Goal: Task Accomplishment & Management: Manage account settings

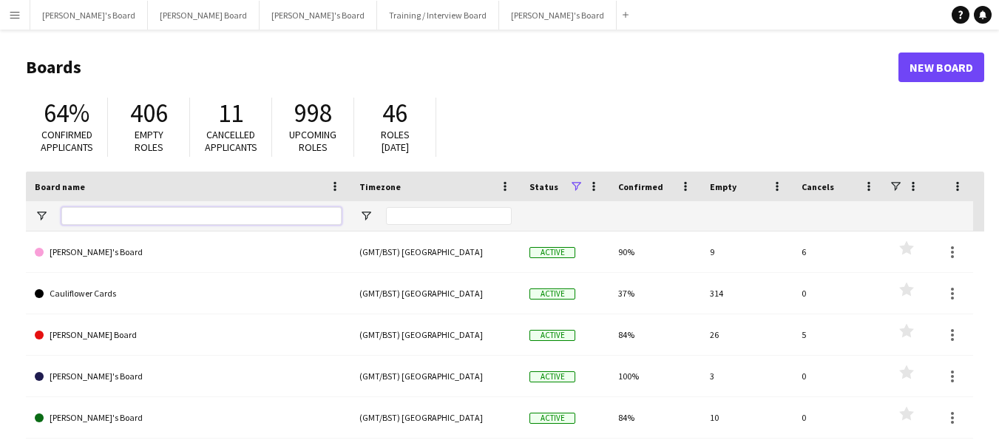
click at [143, 217] on input "Board name Filter Input" at bounding box center [201, 216] width 280 height 18
click at [166, 216] on input "Board name Filter Input" at bounding box center [201, 216] width 280 height 18
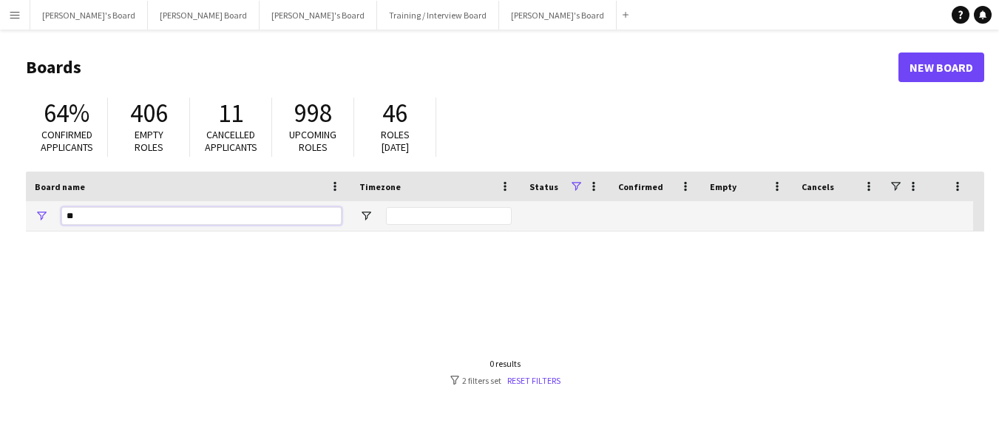
type input "*"
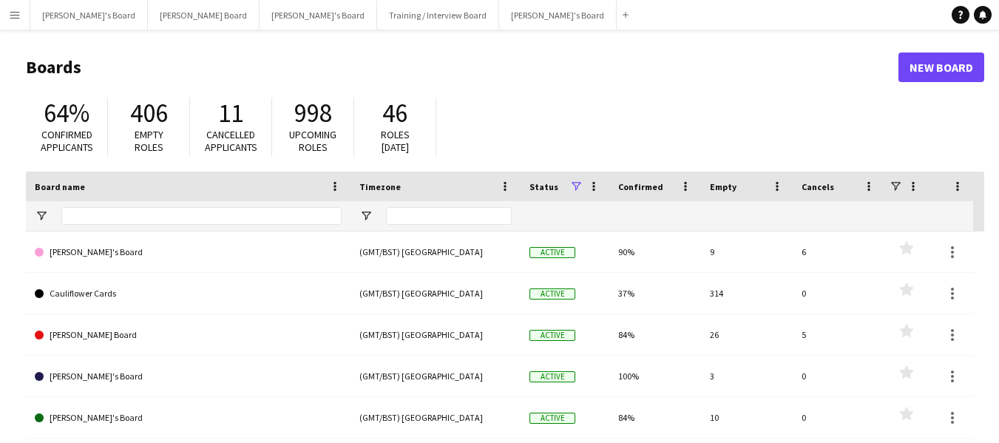
click at [18, 16] on app-icon "Menu" at bounding box center [15, 15] width 12 height 12
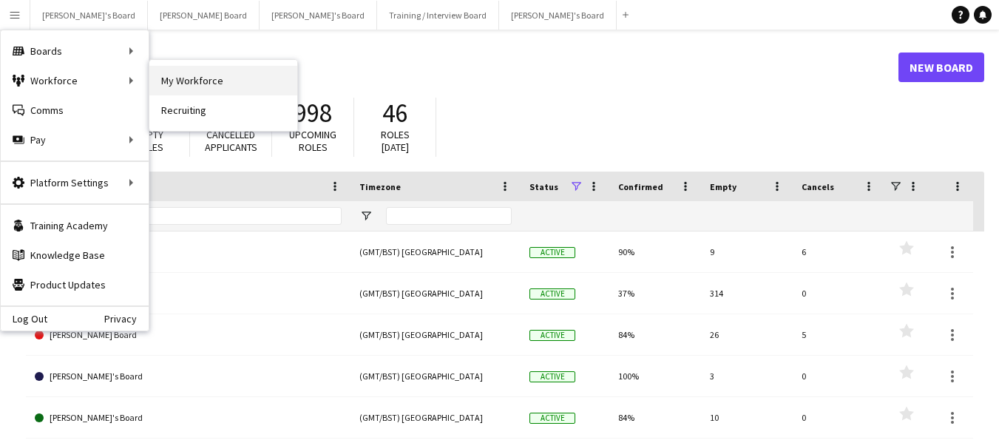
click at [176, 83] on link "My Workforce" at bounding box center [223, 81] width 148 height 30
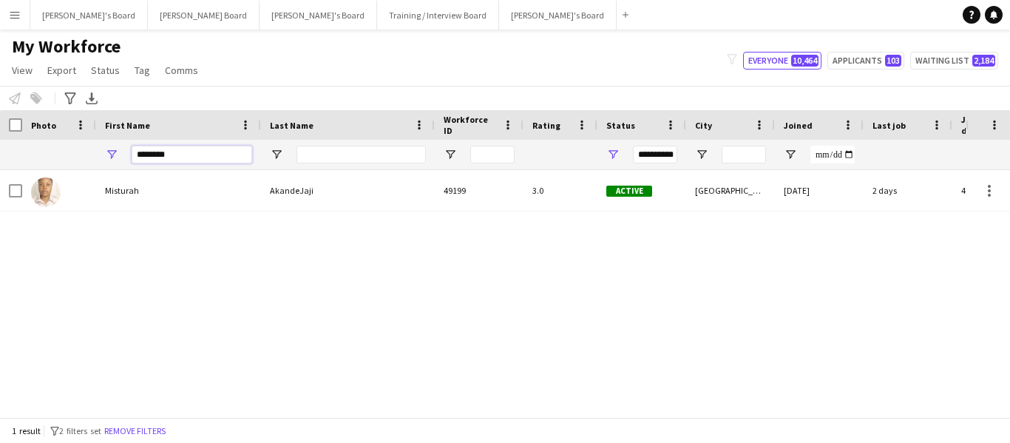
drag, startPoint x: 180, startPoint y: 159, endPoint x: 82, endPoint y: 149, distance: 98.1
click at [82, 149] on div "**********" at bounding box center [886, 155] width 1772 height 30
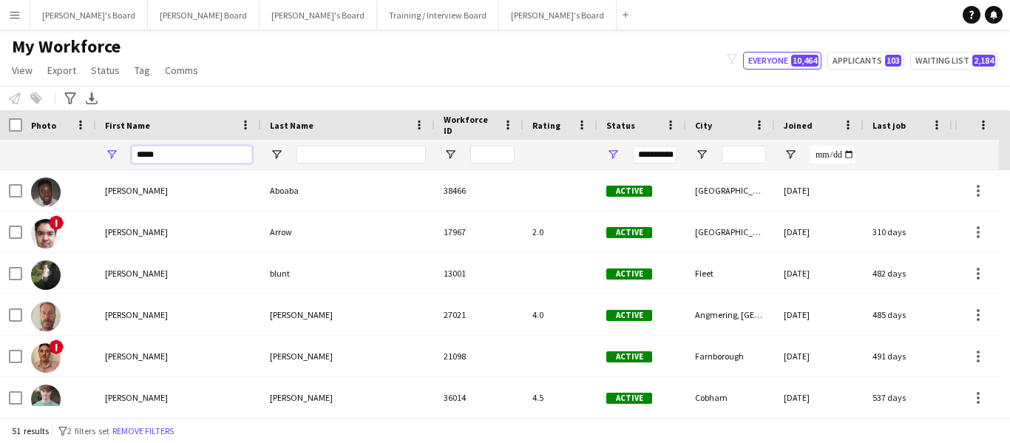
type input "*****"
click at [331, 149] on input "Last Name Filter Input" at bounding box center [360, 155] width 129 height 18
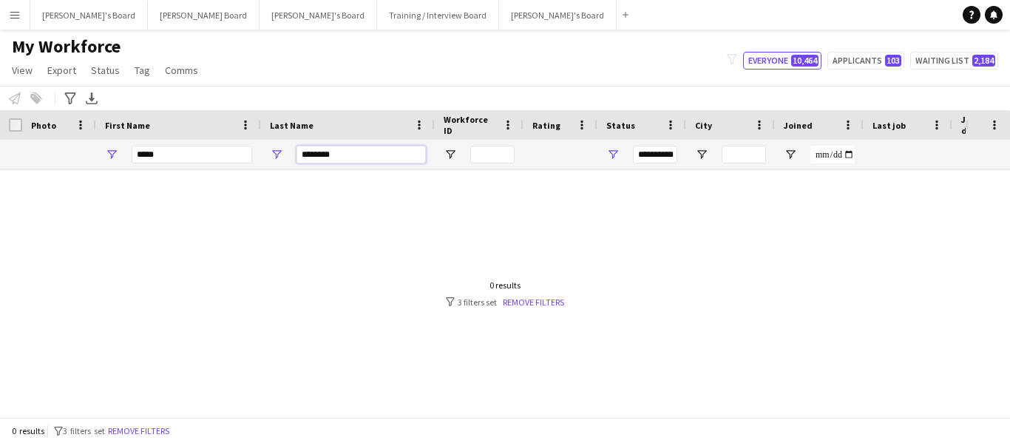
click at [375, 155] on input "********" at bounding box center [360, 155] width 129 height 18
click at [344, 154] on input "*******" at bounding box center [360, 155] width 129 height 18
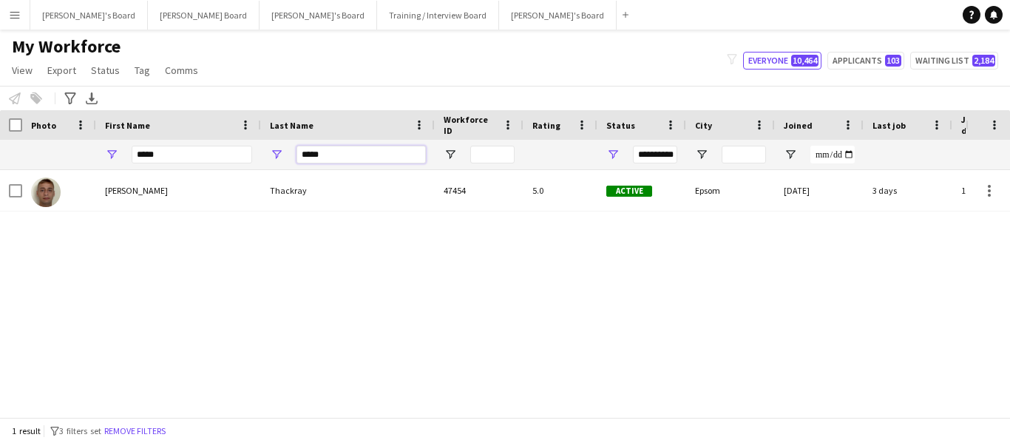
type input "*****"
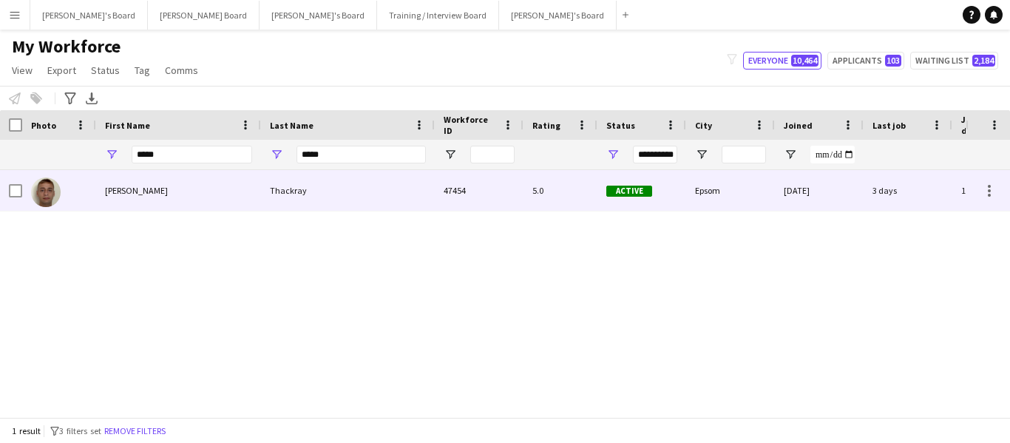
click at [283, 193] on div "Thackray" at bounding box center [348, 190] width 174 height 41
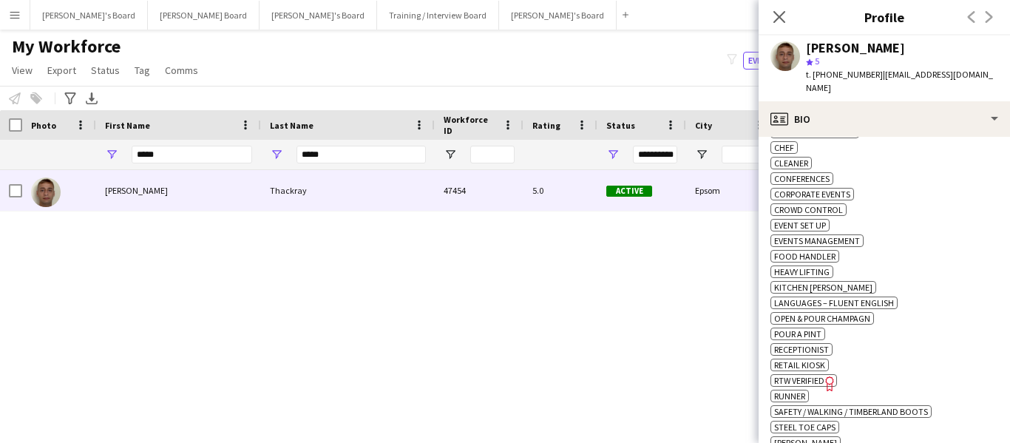
scroll to position [665, 0]
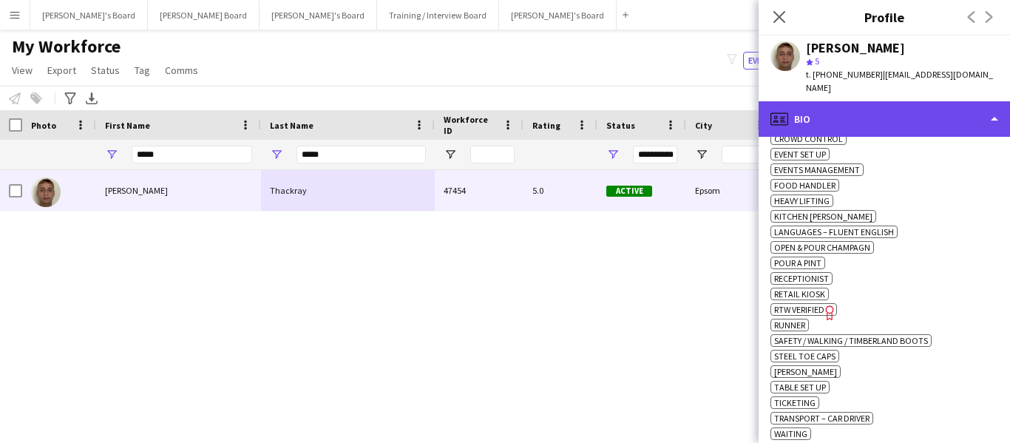
click at [872, 101] on div "profile Bio" at bounding box center [884, 118] width 251 height 35
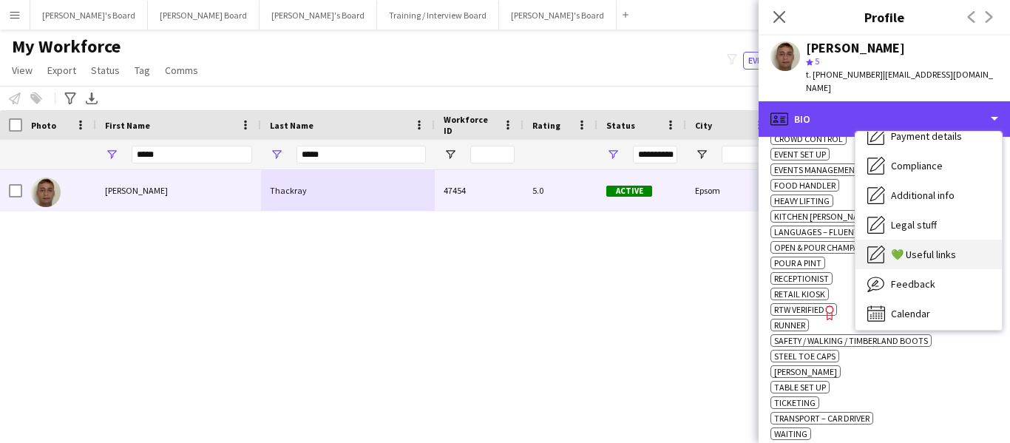
scroll to position [198, 0]
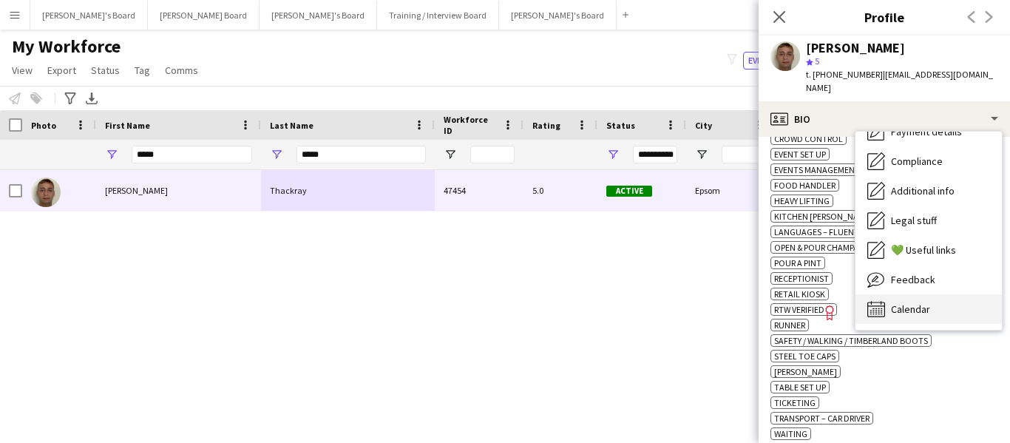
click at [917, 302] on span "Calendar" at bounding box center [910, 308] width 39 height 13
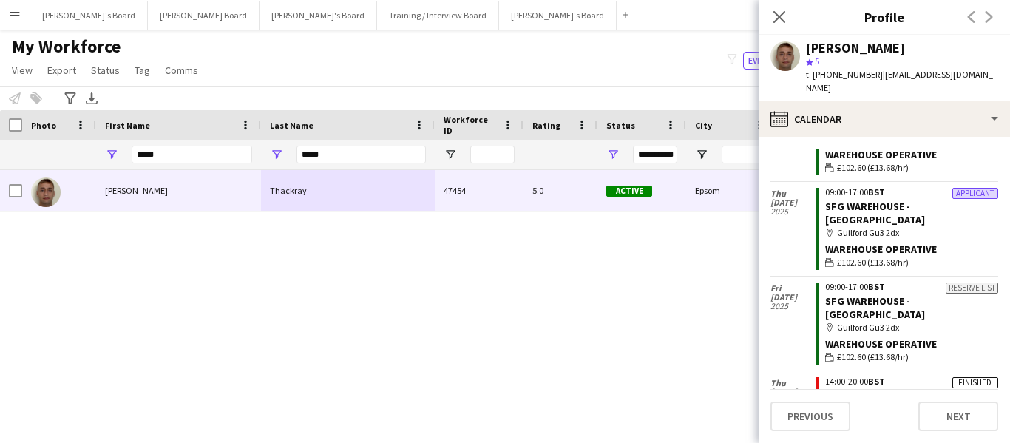
scroll to position [1035, 0]
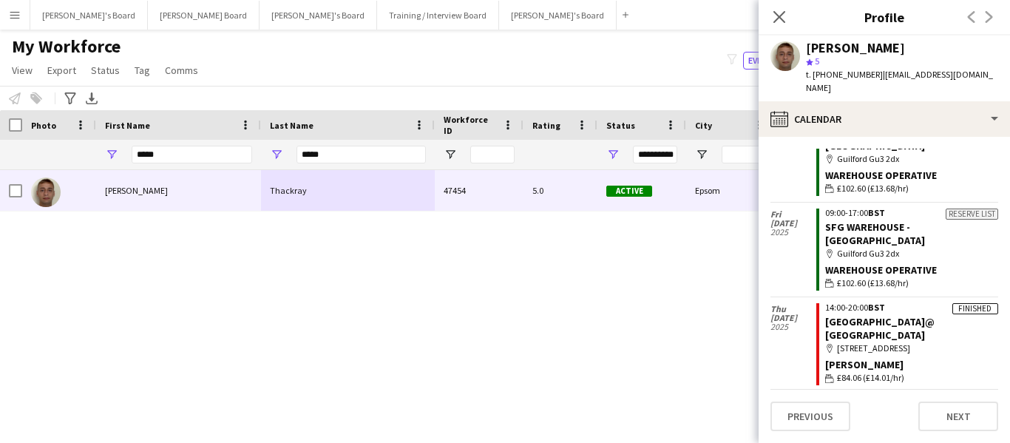
click at [881, 302] on span "BST" at bounding box center [876, 307] width 17 height 11
click at [882, 315] on link "[GEOGRAPHIC_DATA]@ [GEOGRAPHIC_DATA]" at bounding box center [879, 328] width 109 height 27
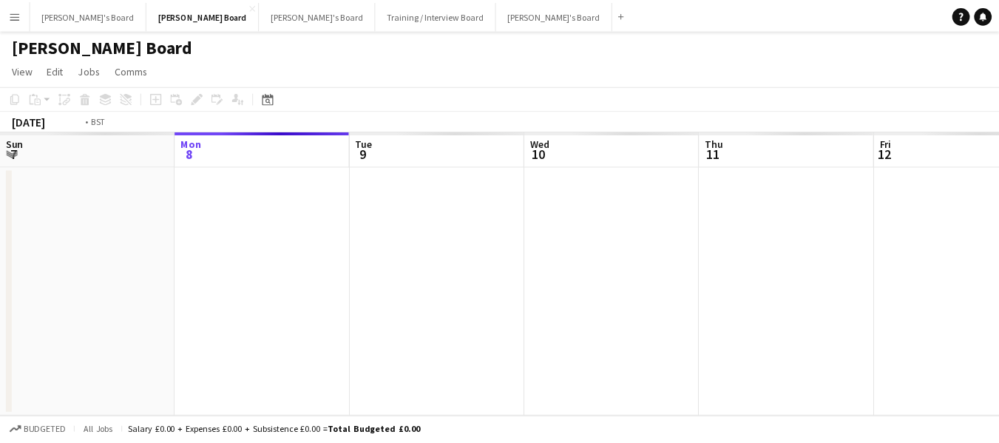
scroll to position [0, 509]
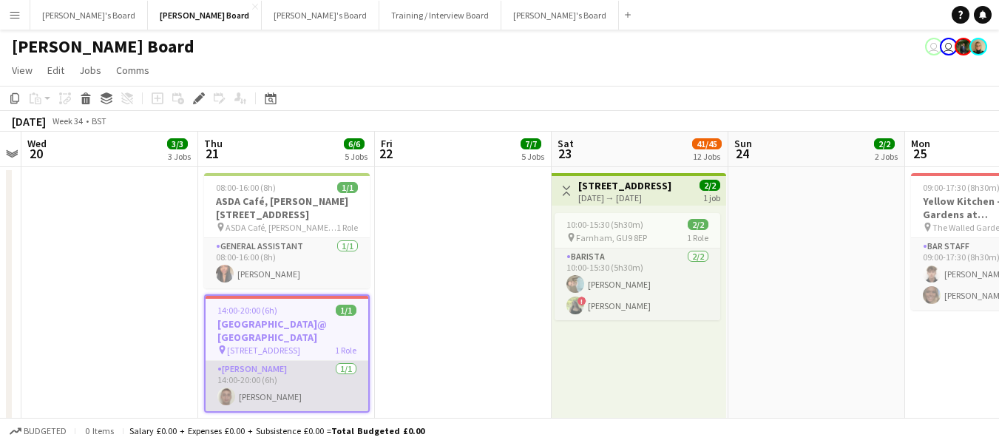
click at [263, 361] on app-card-role "Van Driver 1/1 14:00-20:00 (6h) James Thackray" at bounding box center [287, 386] width 163 height 50
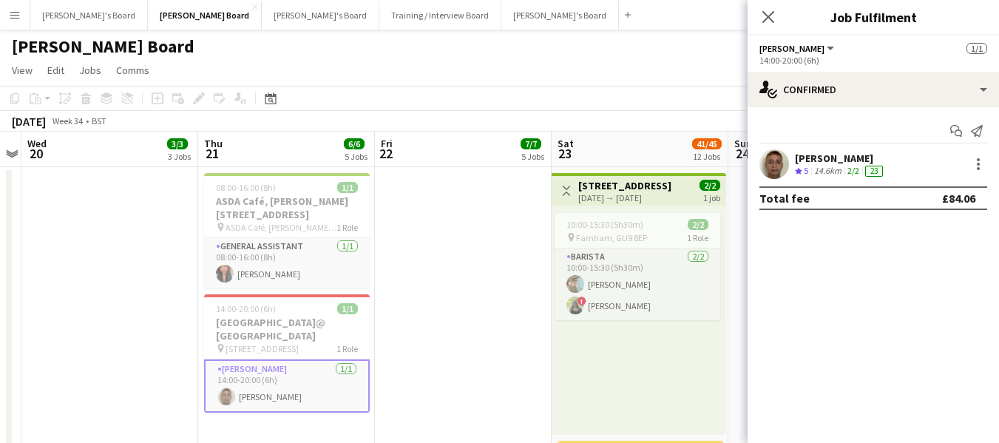
click at [845, 157] on div "[PERSON_NAME]" at bounding box center [840, 158] width 91 height 13
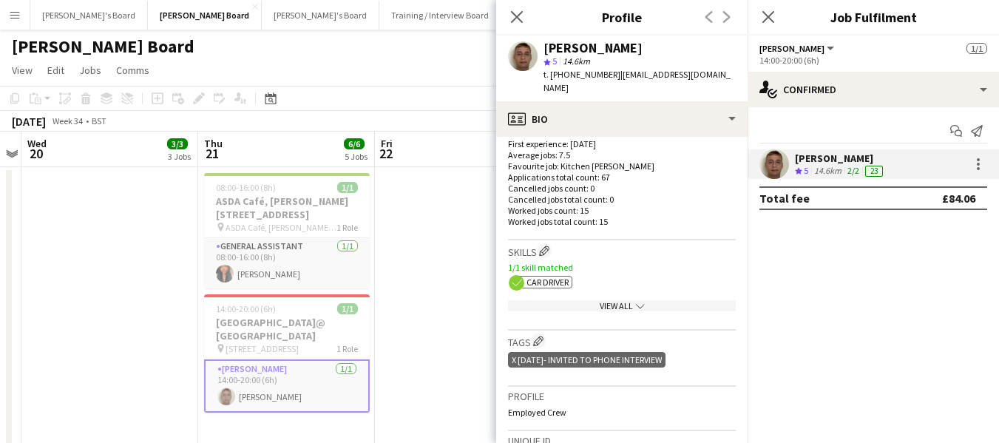
scroll to position [294, 0]
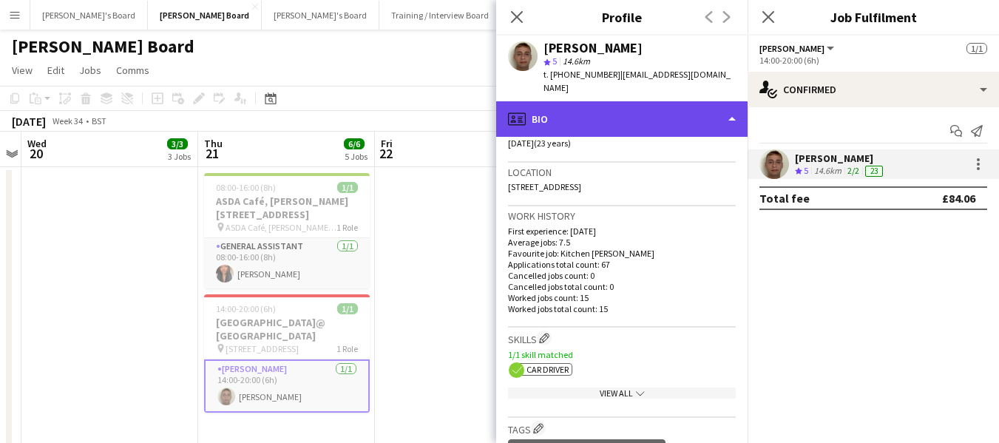
click at [652, 101] on div "profile Bio" at bounding box center [621, 118] width 251 height 35
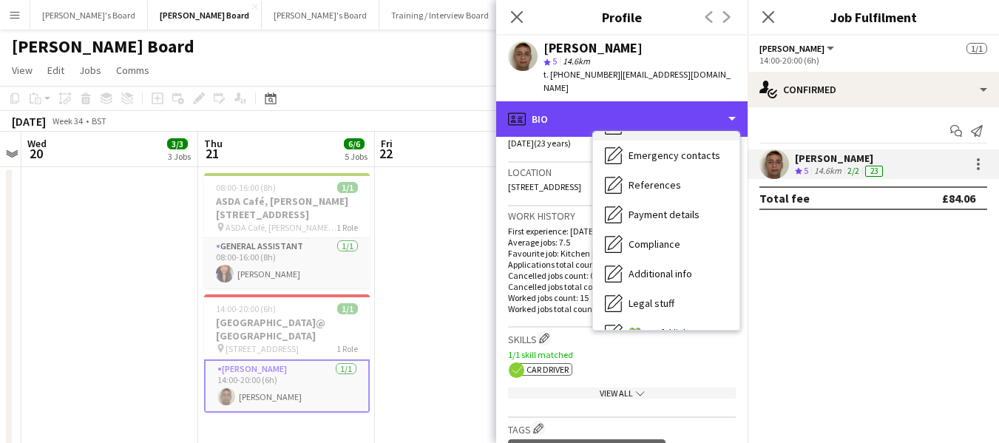
scroll to position [198, 0]
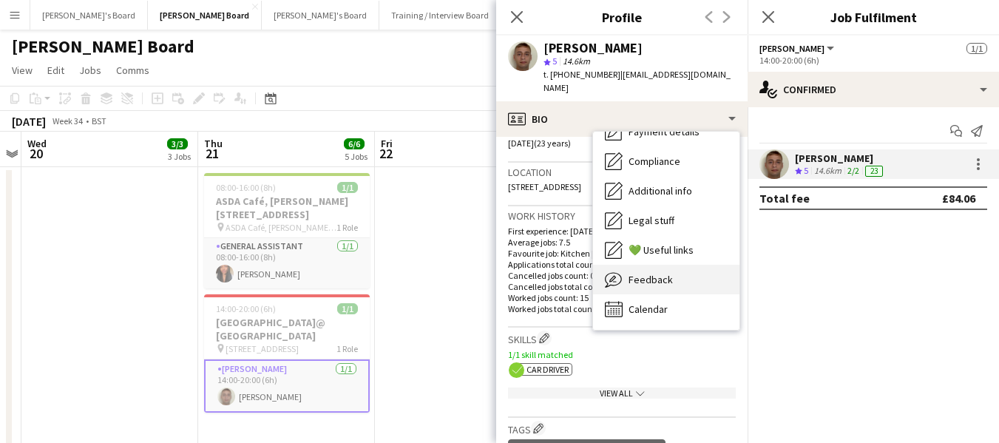
click at [650, 273] on span "Feedback" at bounding box center [650, 279] width 44 height 13
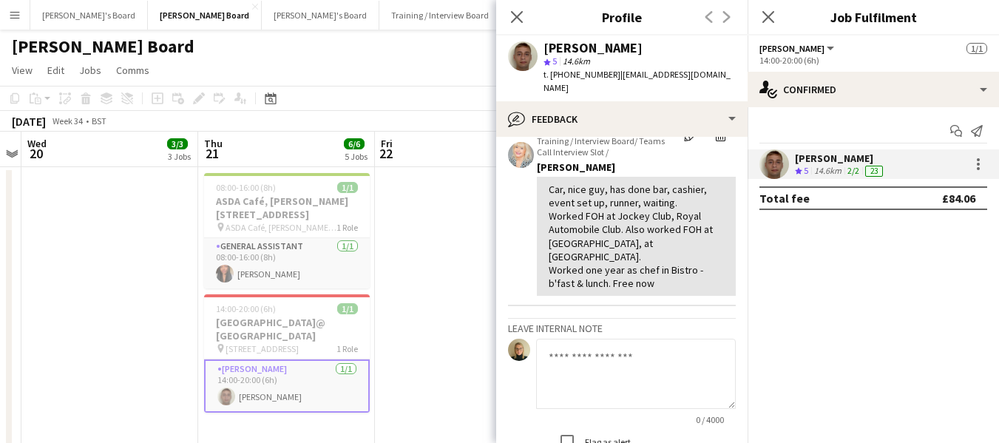
scroll to position [0, 0]
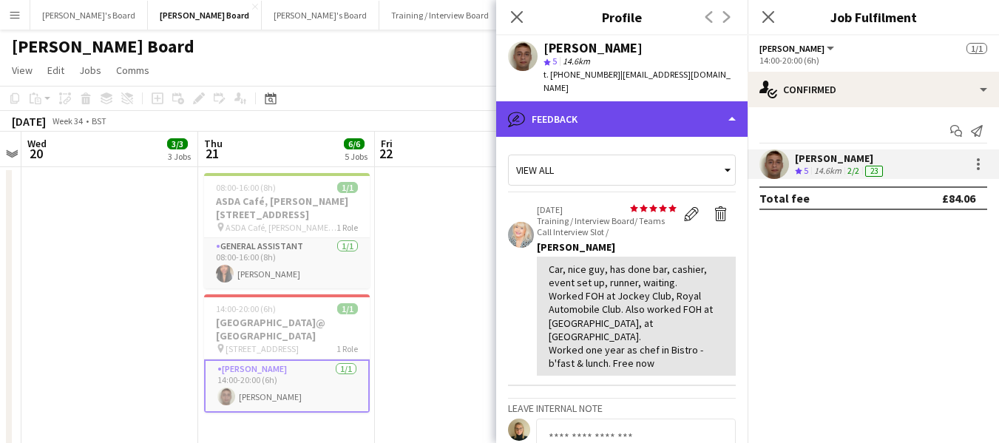
click at [641, 101] on div "bubble-pencil Feedback" at bounding box center [621, 118] width 251 height 35
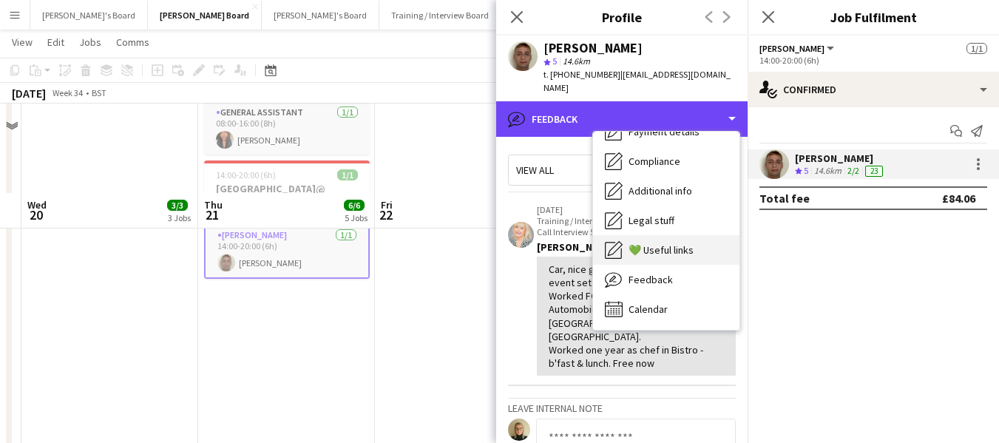
scroll to position [222, 0]
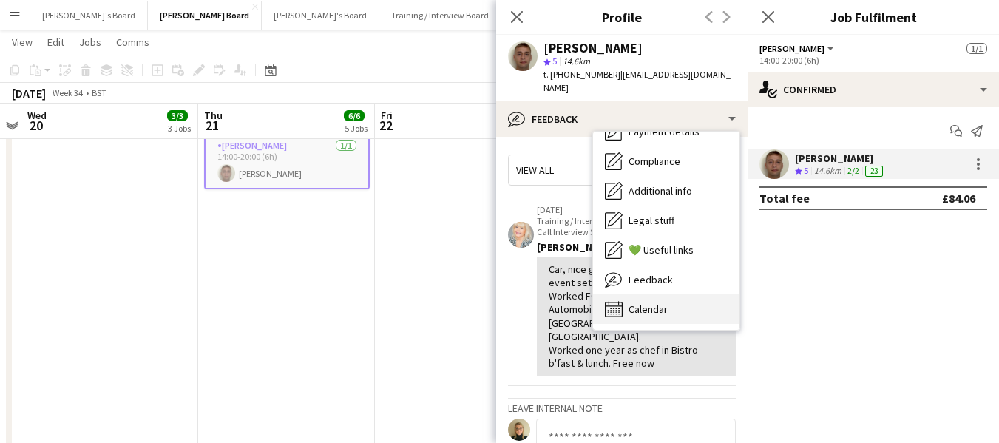
click at [670, 294] on div "Calendar Calendar" at bounding box center [666, 309] width 146 height 30
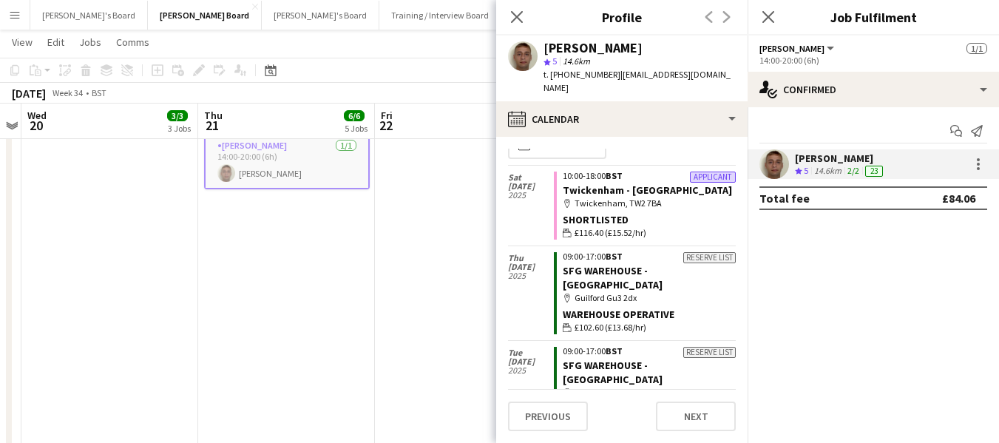
scroll to position [0, 0]
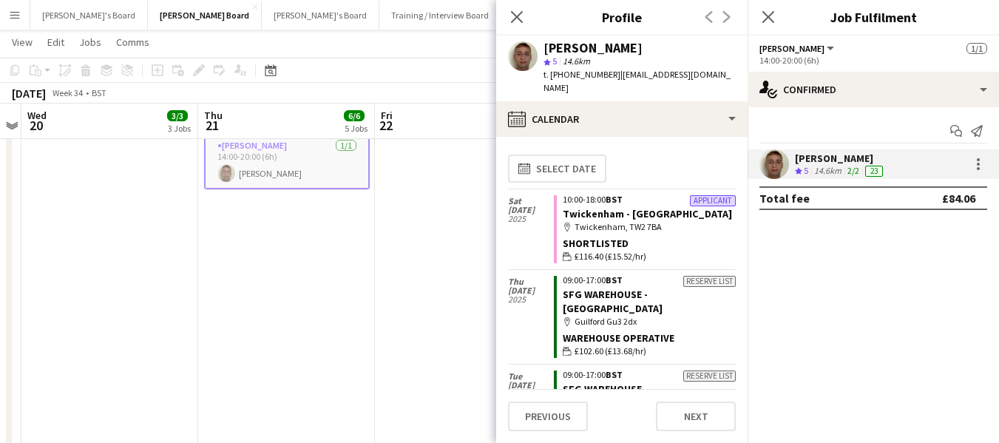
click at [303, 163] on app-card-role "Van Driver 1/1 14:00-20:00 (6h) James Thackray" at bounding box center [287, 162] width 166 height 53
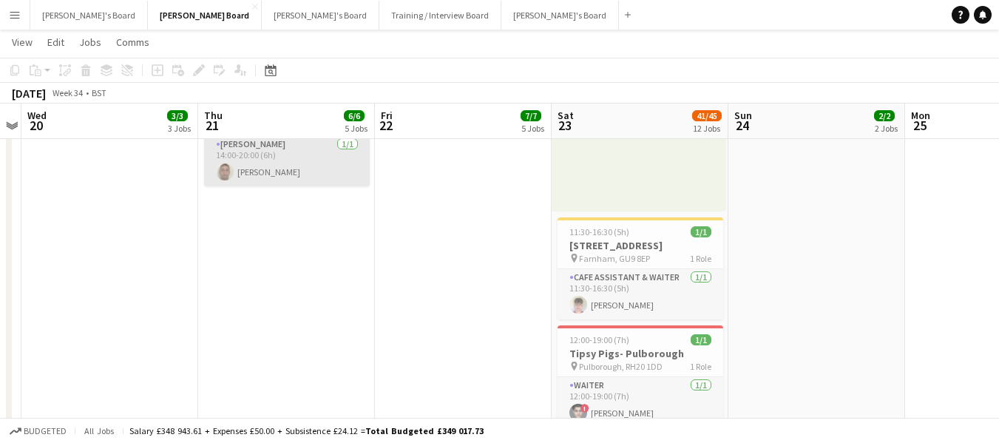
click at [303, 163] on app-card-role "Van Driver 1/1 14:00-20:00 (6h) James Thackray" at bounding box center [287, 161] width 166 height 50
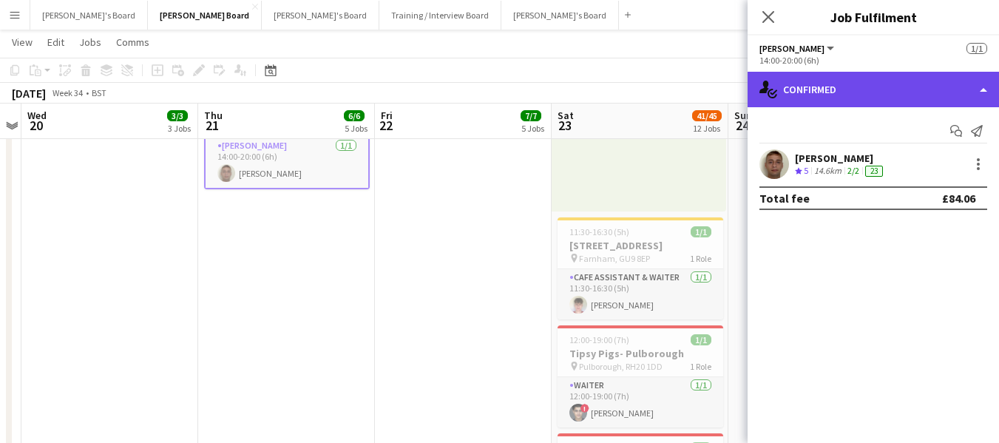
click at [872, 79] on div "single-neutral-actions-check-2 Confirmed" at bounding box center [873, 89] width 251 height 35
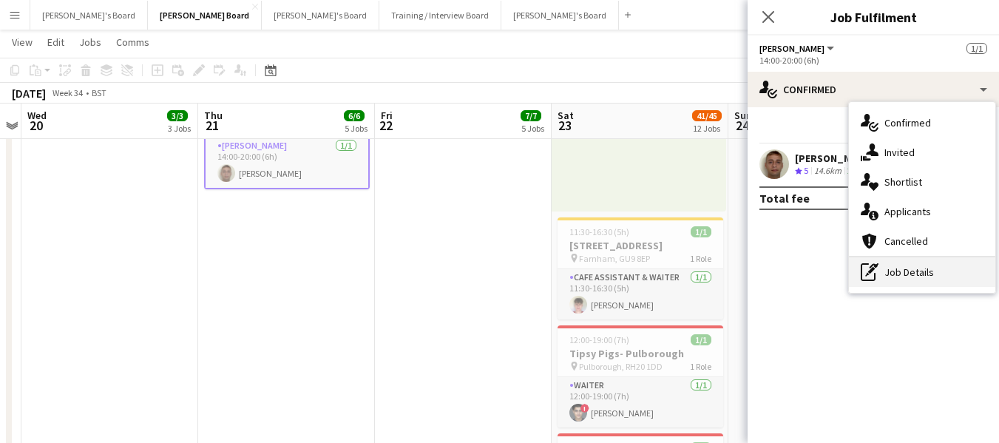
click at [898, 270] on div "pen-write Job Details" at bounding box center [922, 272] width 146 height 30
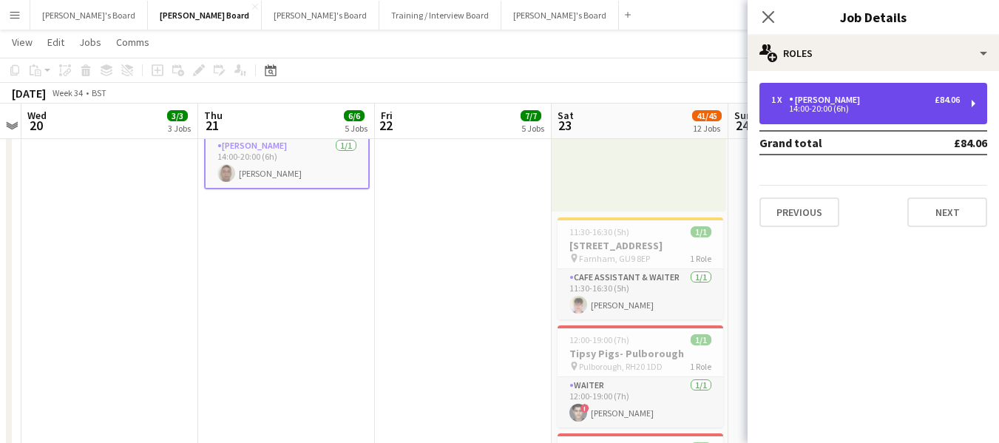
drag, startPoint x: 817, startPoint y: 100, endPoint x: 816, endPoint y: 110, distance: 10.5
click at [818, 100] on div "[PERSON_NAME]" at bounding box center [827, 100] width 77 height 10
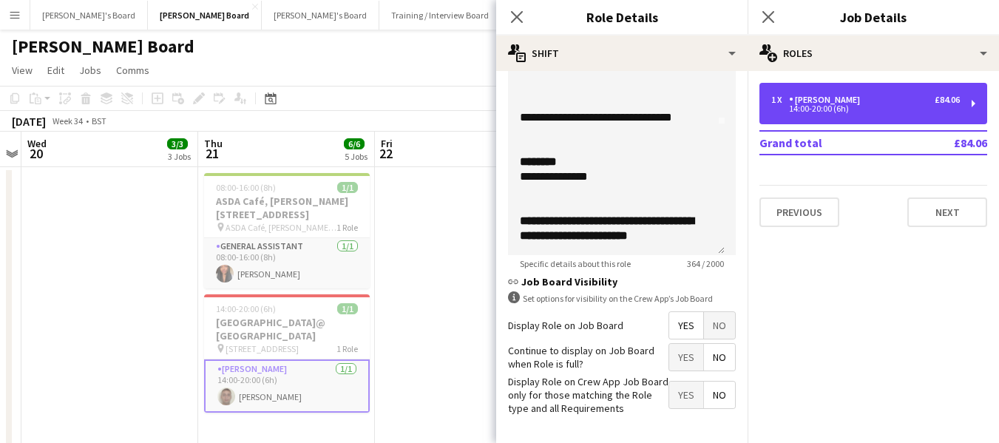
scroll to position [559, 0]
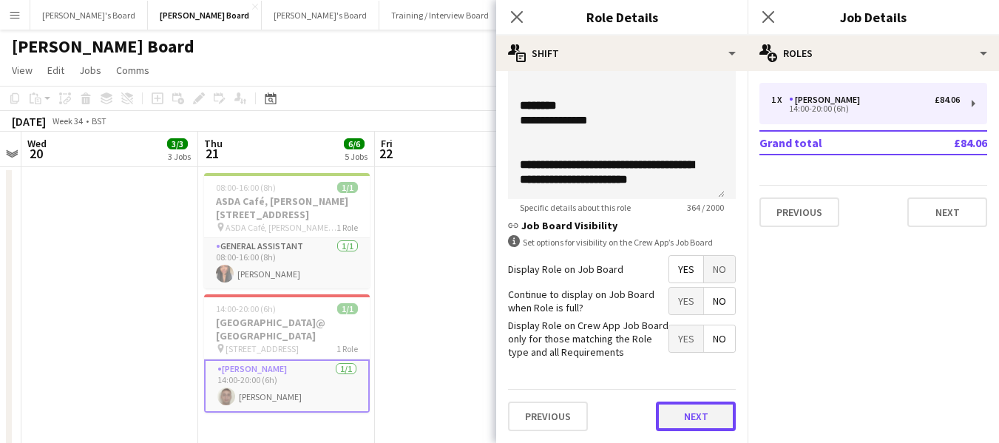
click at [701, 410] on button "Next" at bounding box center [696, 416] width 80 height 30
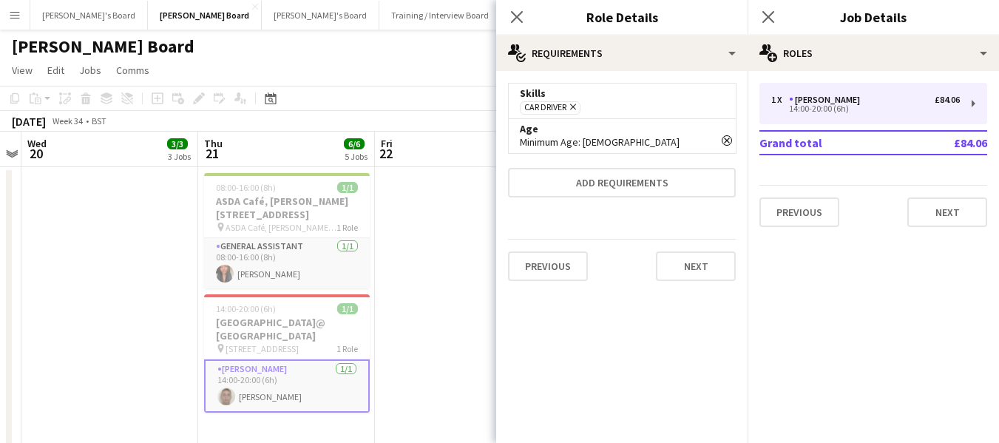
scroll to position [0, 0]
click at [696, 271] on button "Next" at bounding box center [696, 266] width 80 height 30
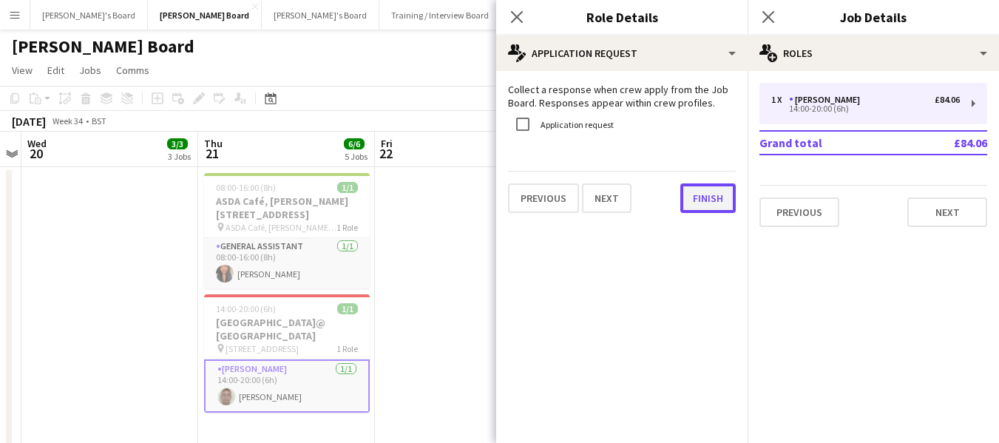
click at [722, 192] on button "Finish" at bounding box center [707, 198] width 55 height 30
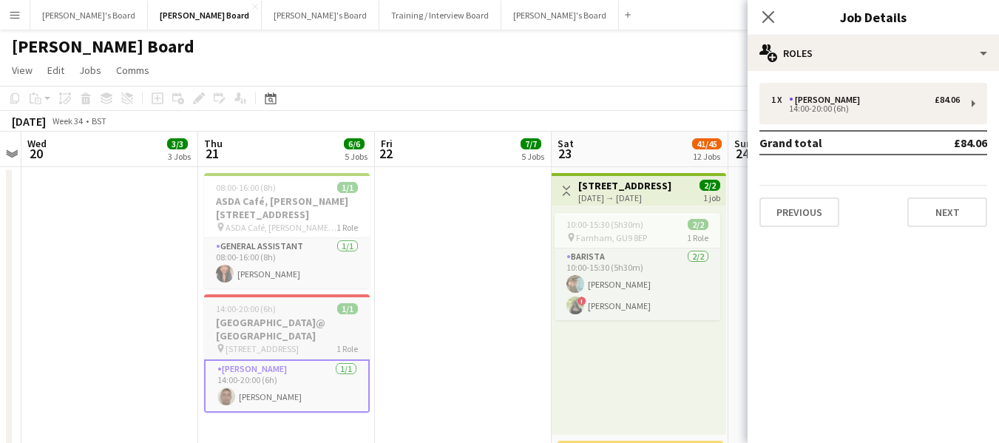
click at [260, 306] on span "14:00-20:00 (6h)" at bounding box center [246, 308] width 60 height 11
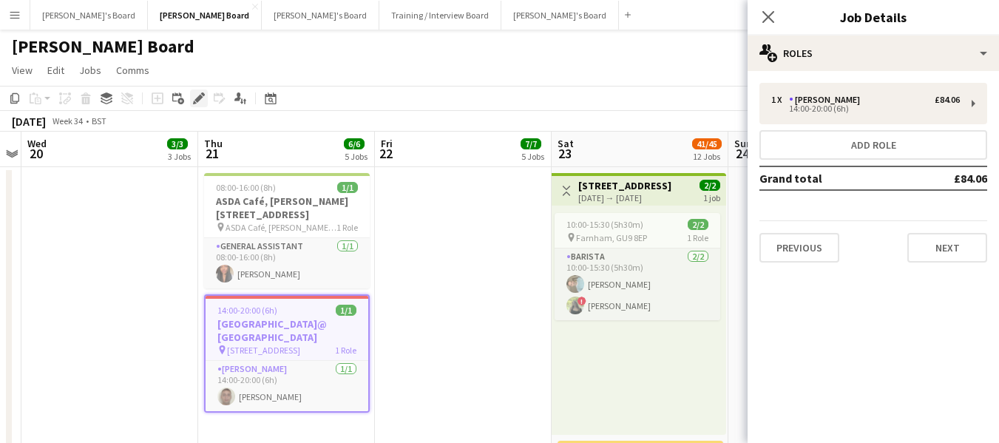
click at [197, 99] on icon at bounding box center [198, 99] width 8 height 8
click at [966, 252] on button "Next" at bounding box center [947, 248] width 80 height 30
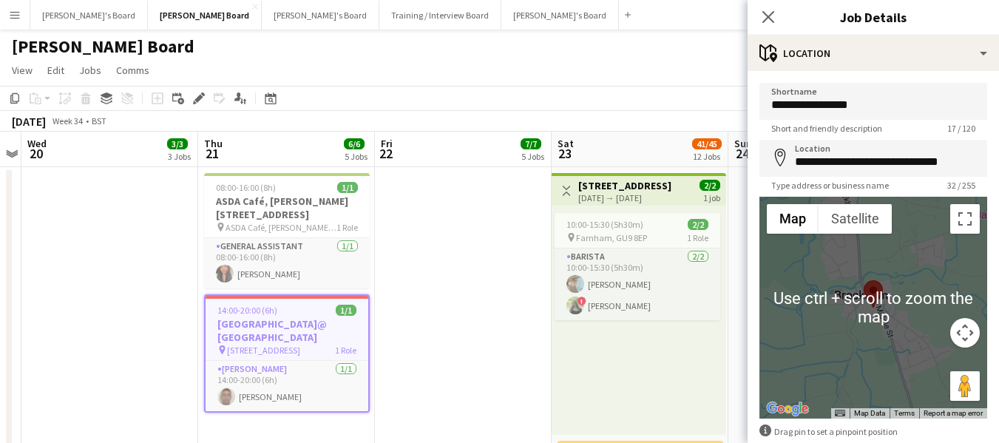
scroll to position [79, 0]
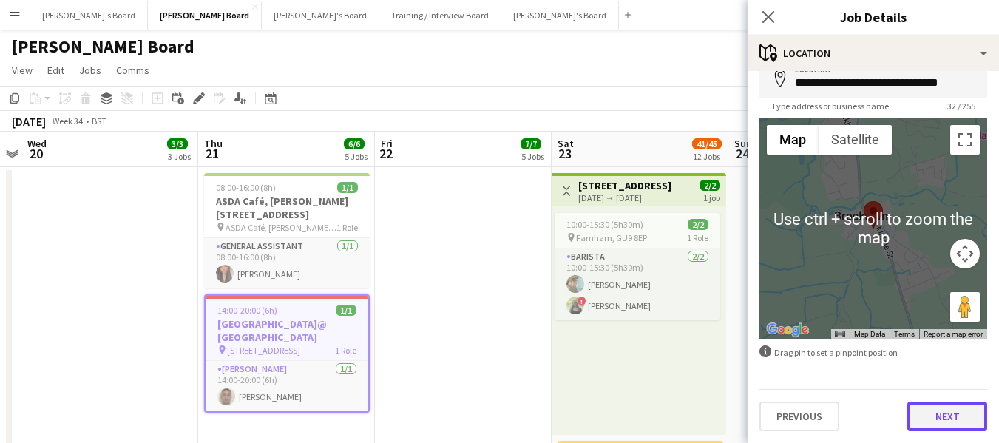
click at [949, 413] on button "Next" at bounding box center [947, 416] width 80 height 30
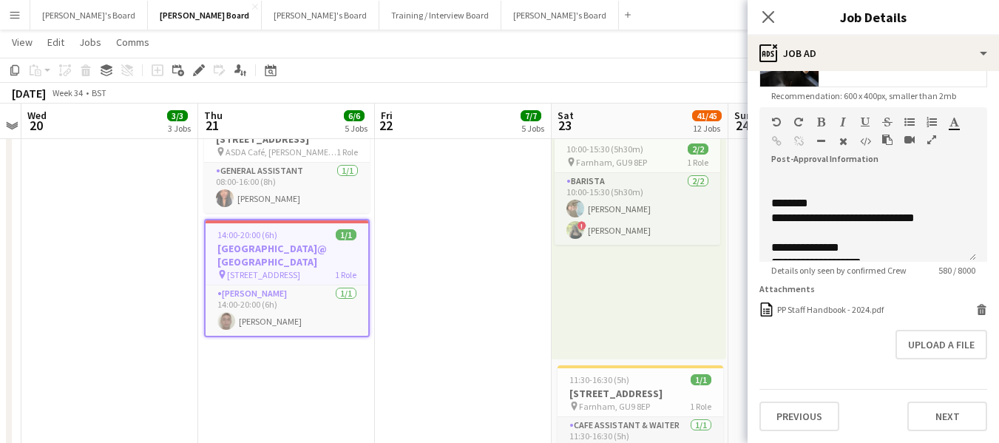
scroll to position [174, 0]
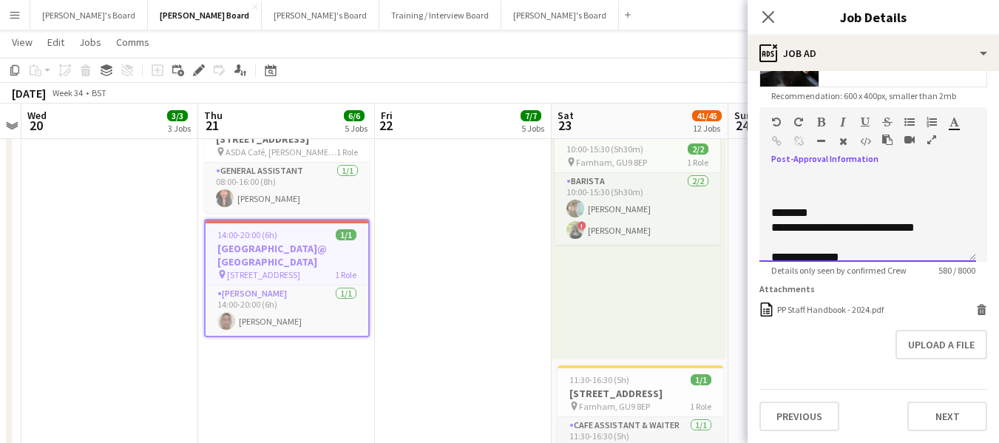
drag, startPoint x: 876, startPoint y: 217, endPoint x: 923, endPoint y: 211, distance: 47.8
click at [915, 222] on span "**********" at bounding box center [842, 227] width 143 height 11
drag, startPoint x: 897, startPoint y: 226, endPoint x: 929, endPoint y: 231, distance: 32.9
click at [929, 235] on div at bounding box center [867, 242] width 193 height 15
drag, startPoint x: 874, startPoint y: 216, endPoint x: 926, endPoint y: 213, distance: 52.6
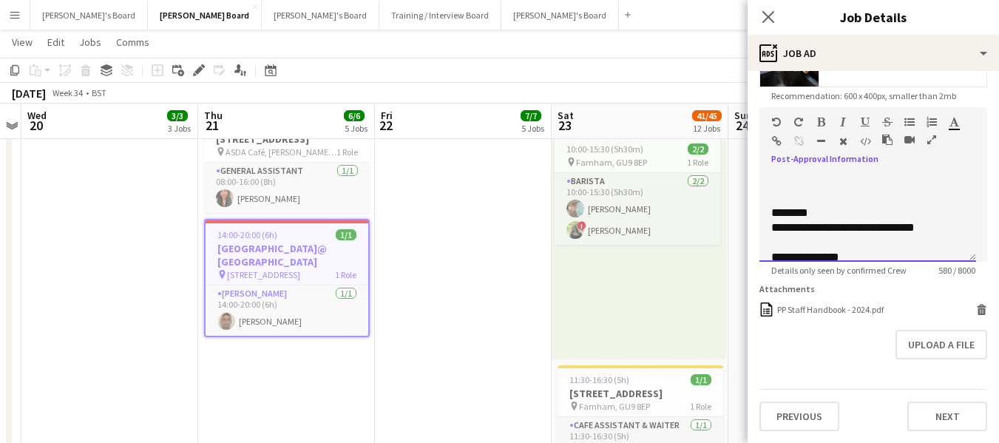
click at [915, 222] on span "**********" at bounding box center [842, 227] width 143 height 11
copy span "**********"
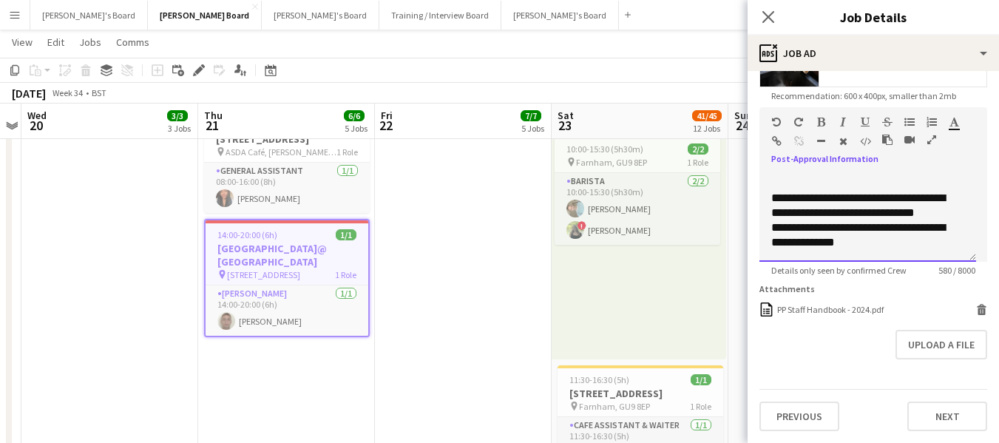
scroll to position [27, 0]
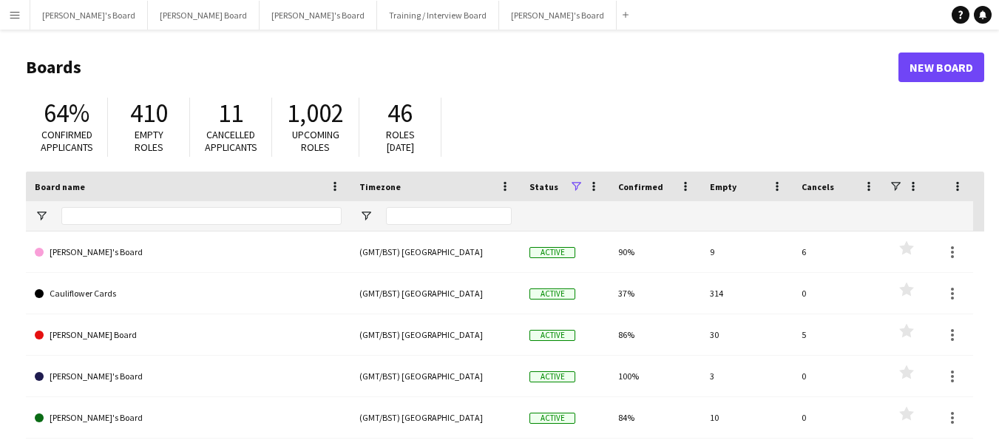
click at [14, 16] on app-icon "Menu" at bounding box center [15, 15] width 12 height 12
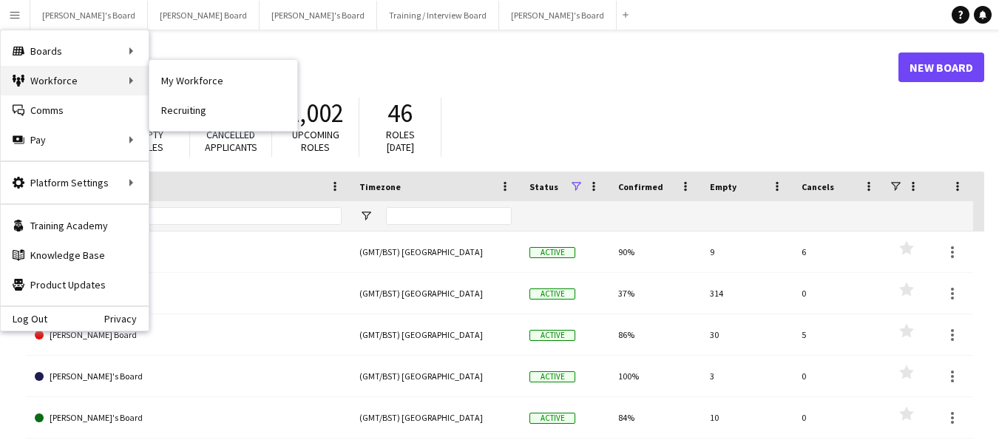
click at [43, 77] on div "Workforce Workforce" at bounding box center [75, 81] width 148 height 30
click at [129, 77] on div "Workforce Workforce" at bounding box center [75, 81] width 148 height 30
click at [118, 74] on div "Workforce Workforce" at bounding box center [75, 81] width 148 height 30
click at [191, 78] on link "My Workforce" at bounding box center [223, 81] width 148 height 30
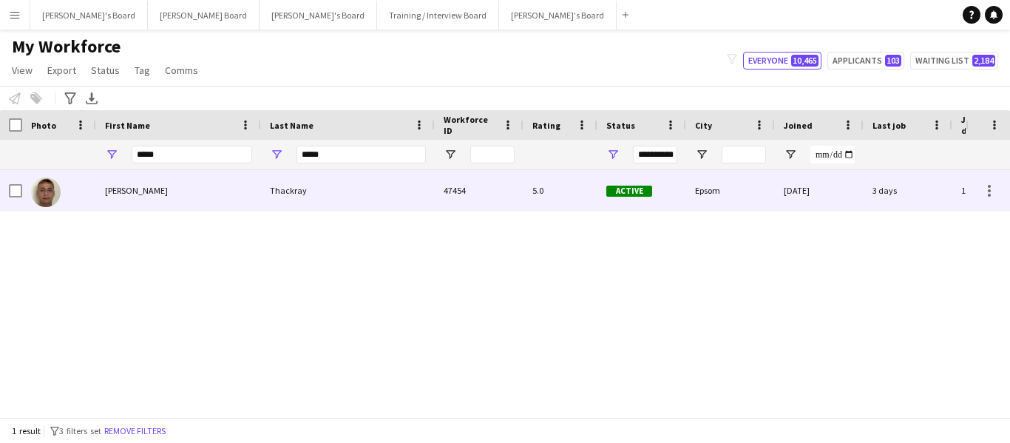
click at [290, 179] on div "Thackray" at bounding box center [348, 190] width 174 height 41
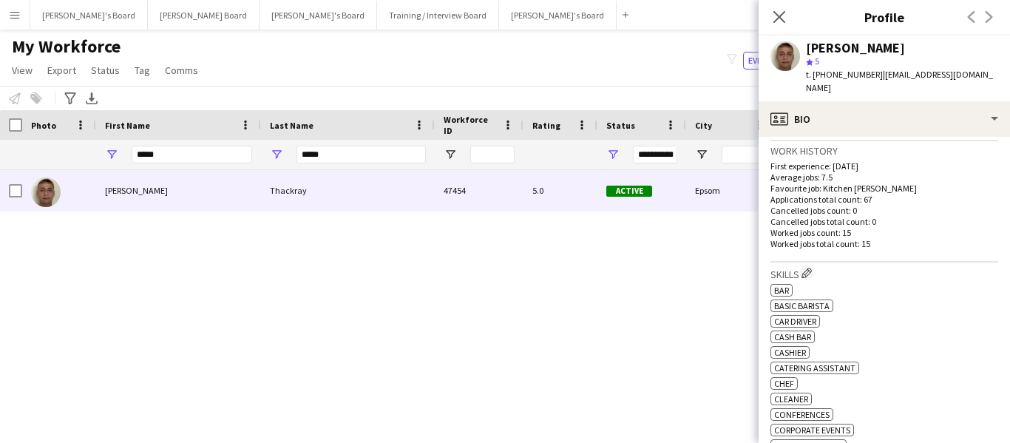
scroll to position [444, 0]
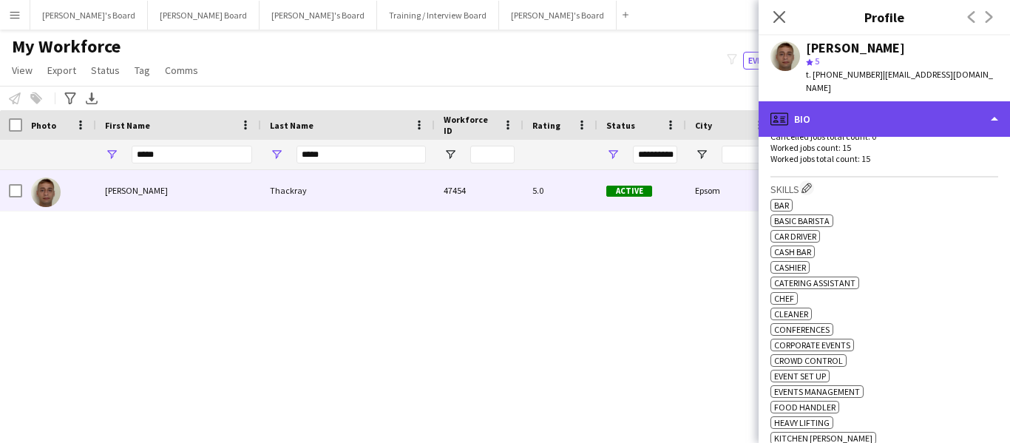
click at [873, 104] on div "profile Bio" at bounding box center [884, 118] width 251 height 35
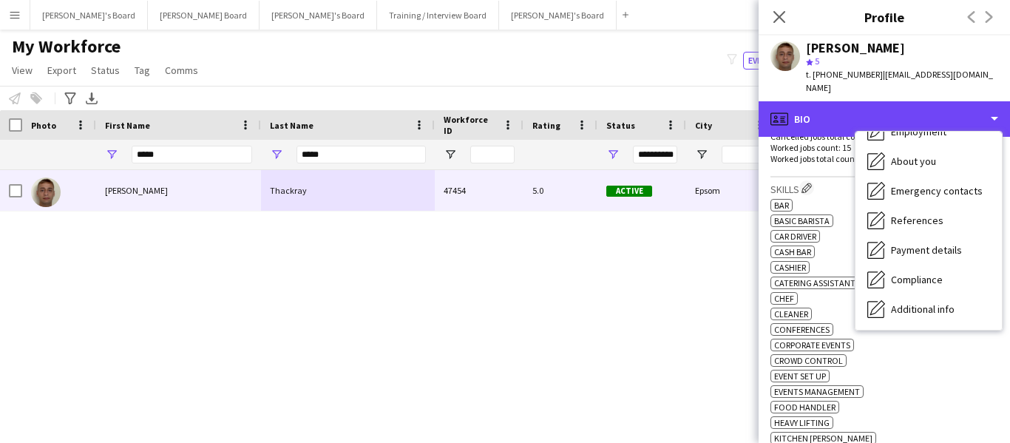
scroll to position [198, 0]
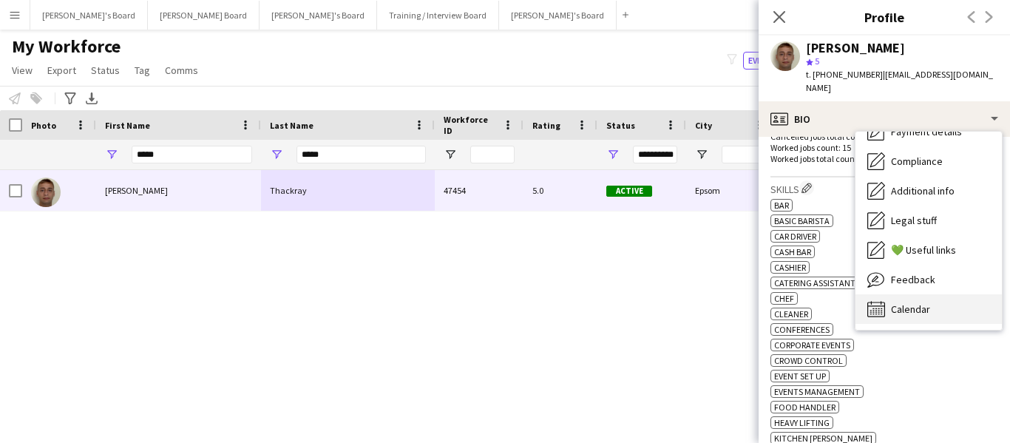
click at [928, 302] on span "Calendar" at bounding box center [910, 308] width 39 height 13
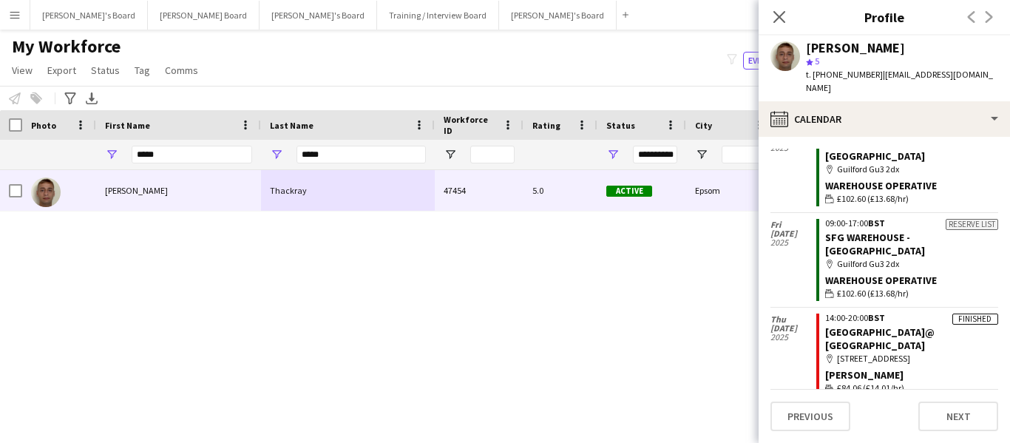
scroll to position [1109, 0]
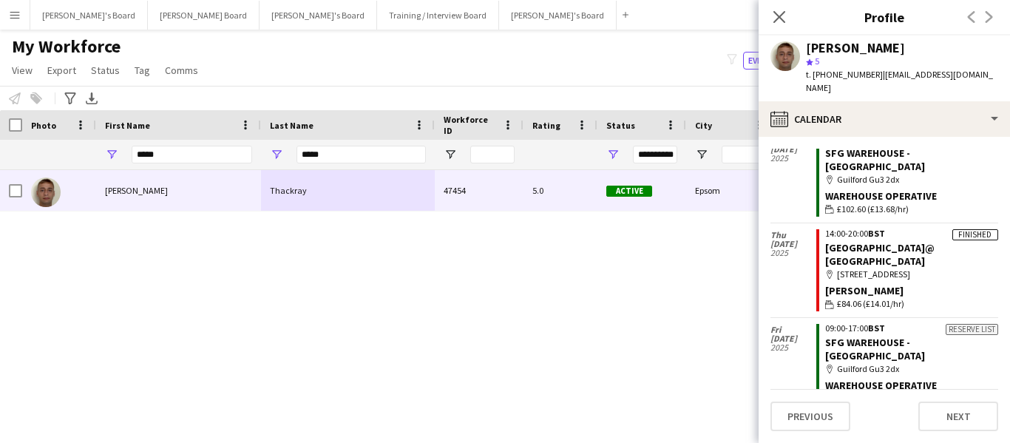
click at [879, 228] on span "BST" at bounding box center [876, 233] width 17 height 11
click at [859, 241] on link "[GEOGRAPHIC_DATA]@ [GEOGRAPHIC_DATA]" at bounding box center [879, 254] width 109 height 27
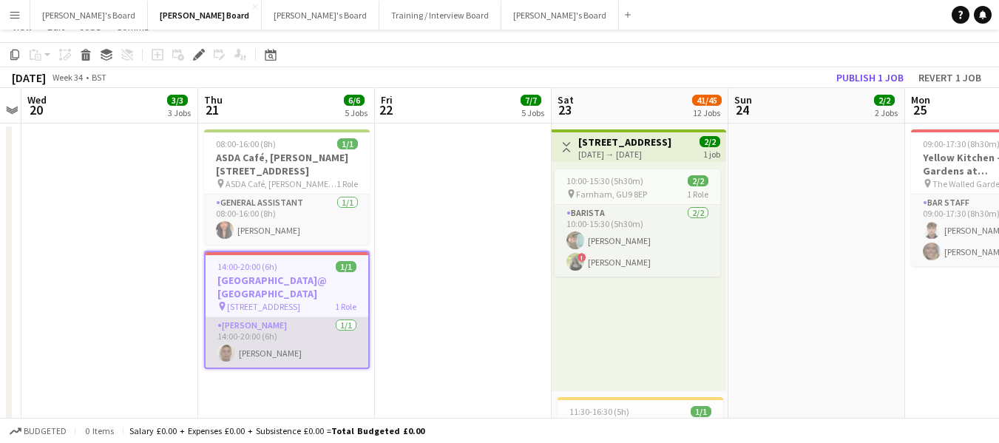
scroll to position [74, 0]
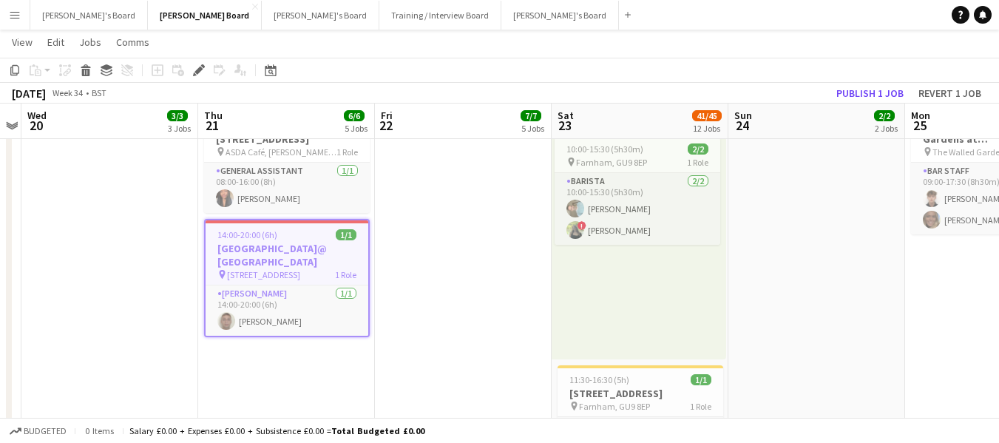
click at [274, 230] on span "14:00-20:00 (6h)" at bounding box center [247, 234] width 60 height 11
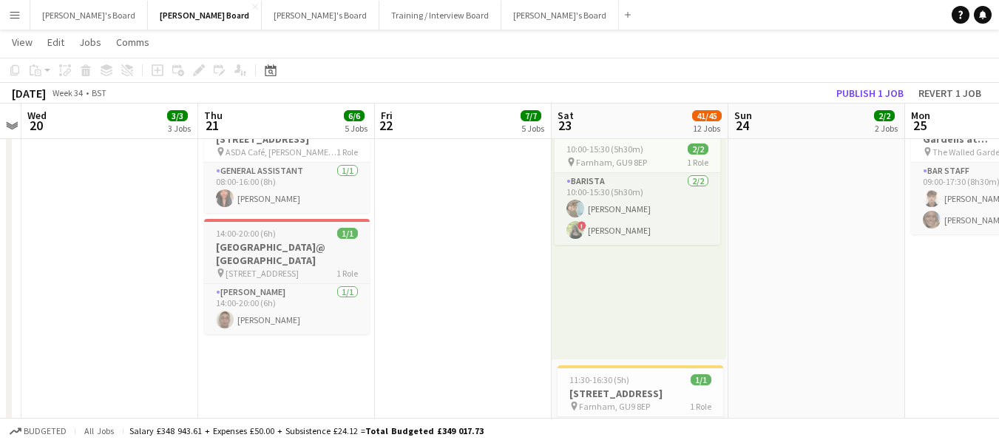
click at [261, 230] on span "14:00-20:00 (6h)" at bounding box center [246, 233] width 60 height 11
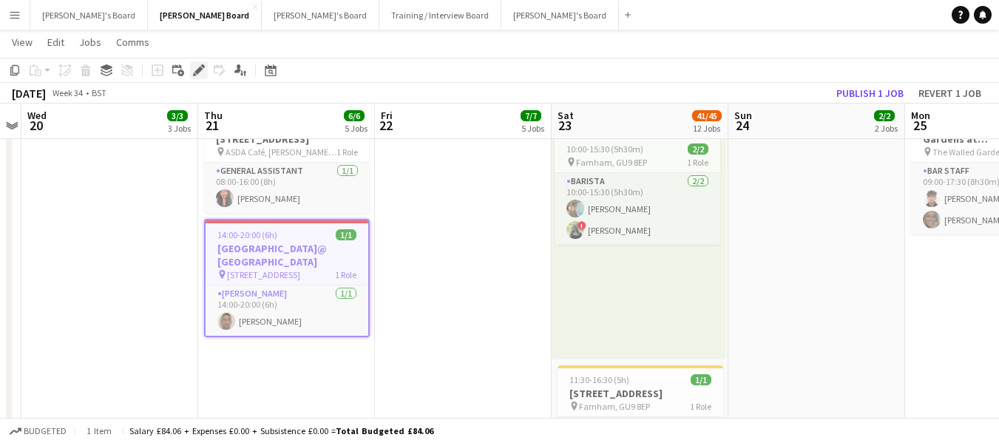
click at [199, 68] on icon at bounding box center [198, 71] width 8 height 8
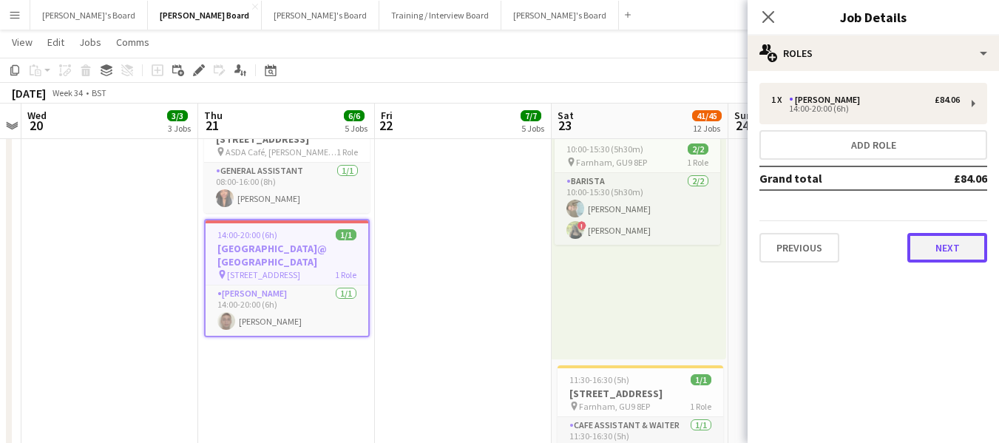
click at [955, 250] on button "Next" at bounding box center [947, 248] width 80 height 30
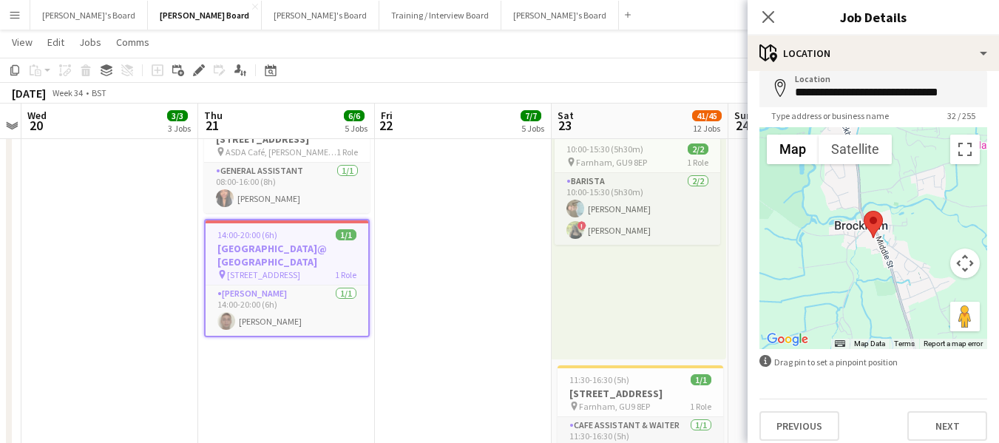
scroll to position [79, 0]
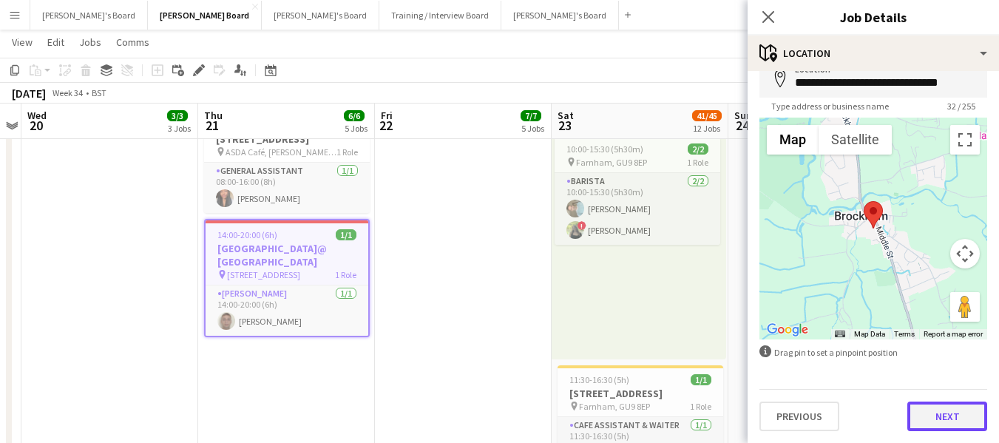
click at [932, 416] on button "Next" at bounding box center [947, 416] width 80 height 30
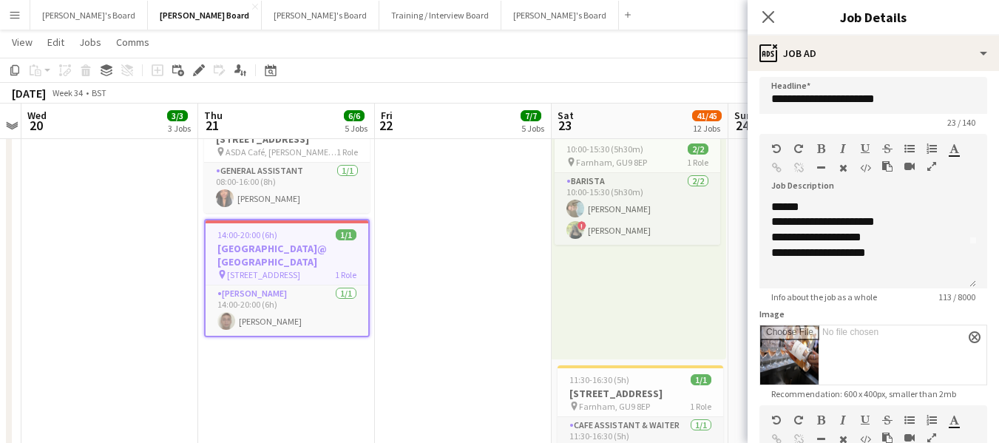
scroll to position [0, 0]
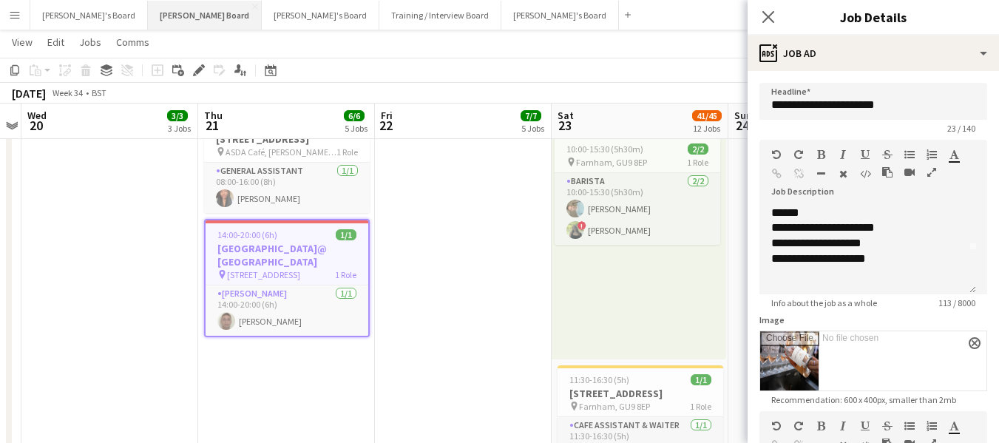
click at [148, 19] on button "Dean's Board Close" at bounding box center [205, 15] width 114 height 29
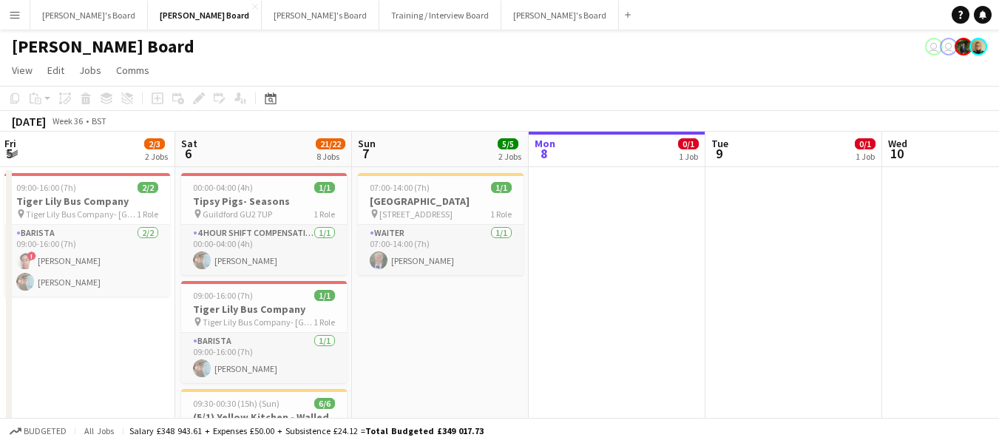
scroll to position [0, 346]
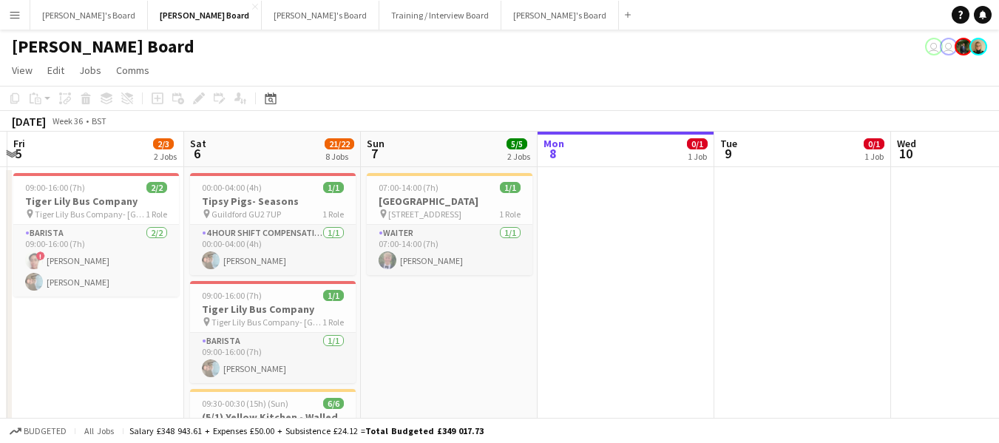
drag, startPoint x: 52, startPoint y: 139, endPoint x: 413, endPoint y: 148, distance: 360.9
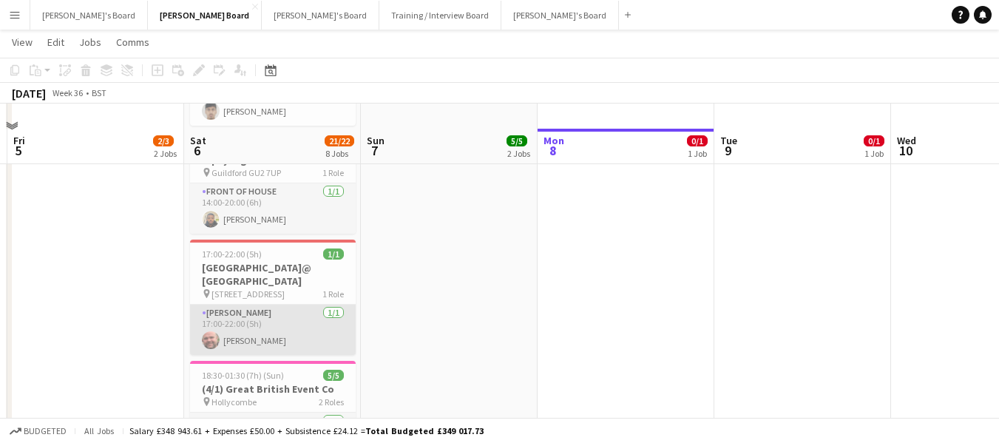
scroll to position [506, 0]
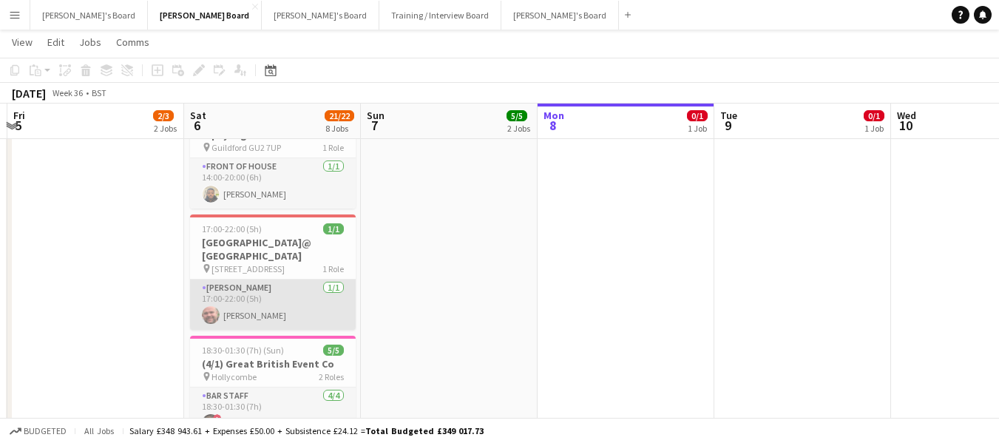
click at [237, 279] on app-card-role "Van Driver 1/1 17:00-22:00 (5h) Dyllon McGregor" at bounding box center [273, 304] width 166 height 50
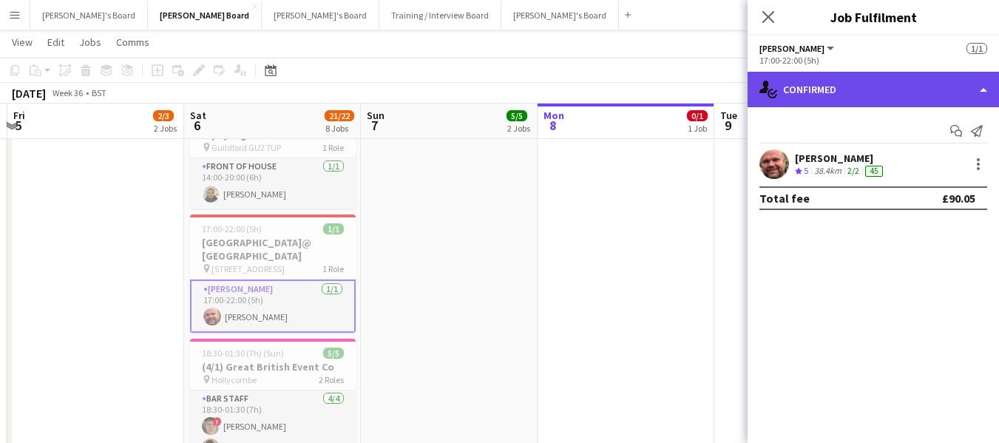
click at [896, 87] on div "single-neutral-actions-check-2 Confirmed" at bounding box center [873, 89] width 251 height 35
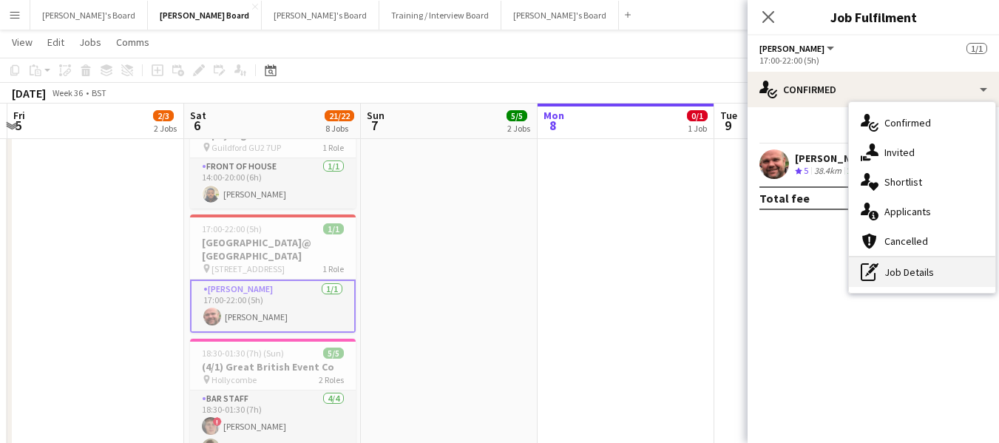
click at [901, 280] on div "pen-write Job Details" at bounding box center [922, 272] width 146 height 30
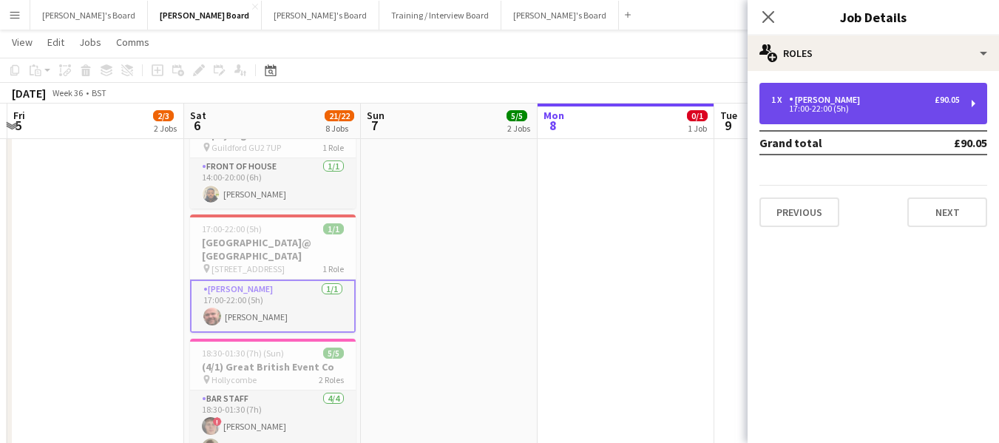
click at [823, 98] on div "[PERSON_NAME]" at bounding box center [827, 100] width 77 height 10
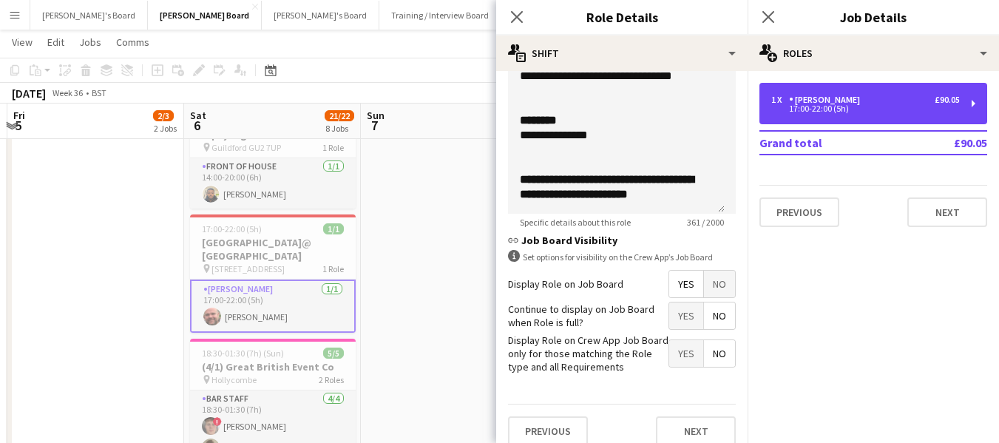
scroll to position [559, 0]
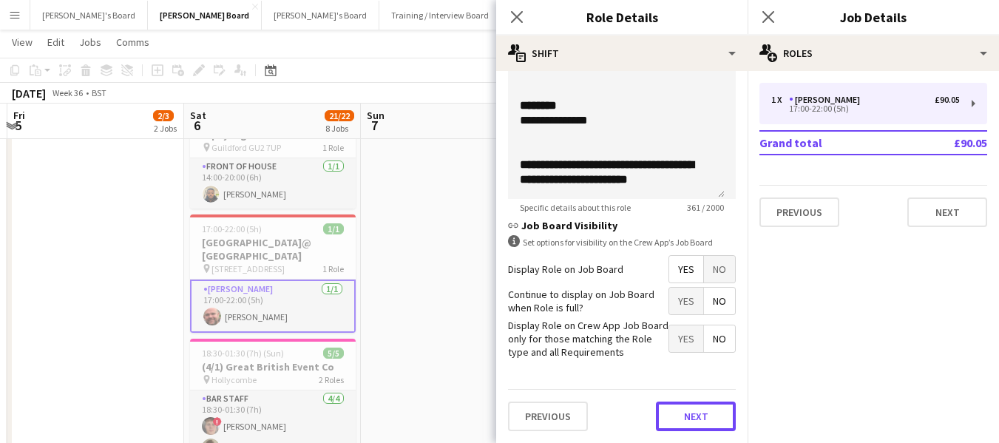
click at [703, 418] on button "Next" at bounding box center [696, 416] width 80 height 30
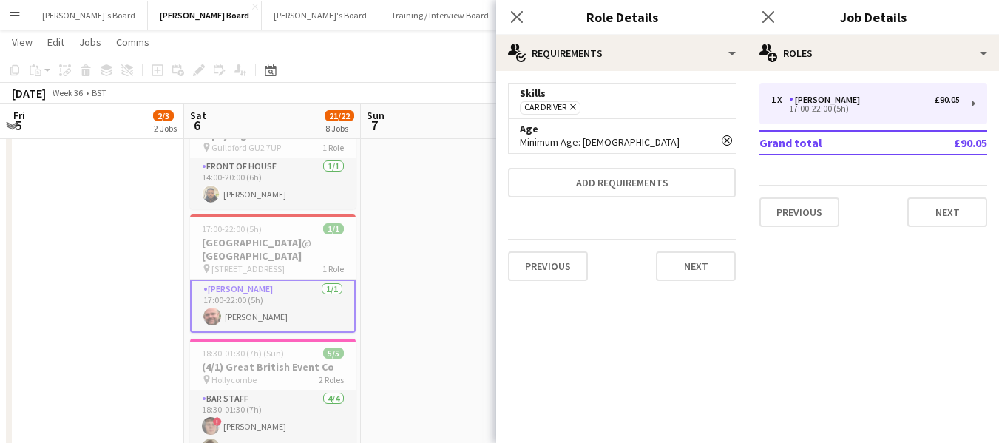
scroll to position [0, 0]
click at [682, 271] on button "Next" at bounding box center [696, 266] width 80 height 30
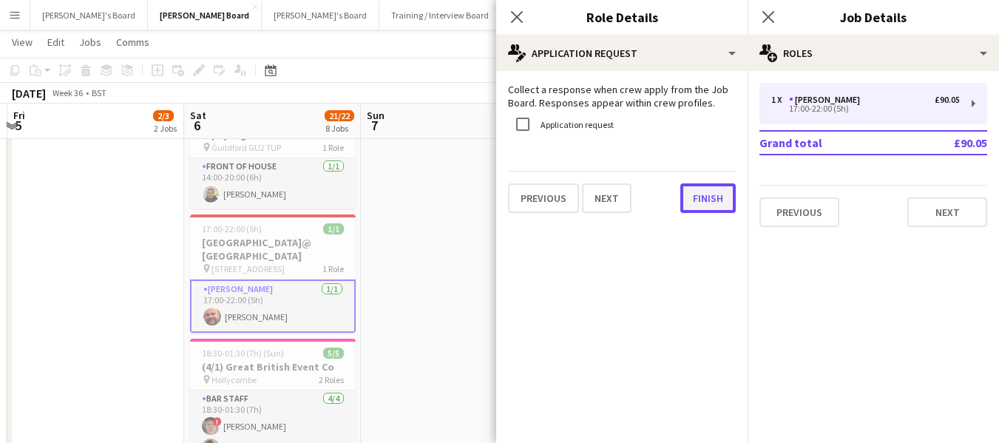
click at [707, 204] on button "Finish" at bounding box center [707, 198] width 55 height 30
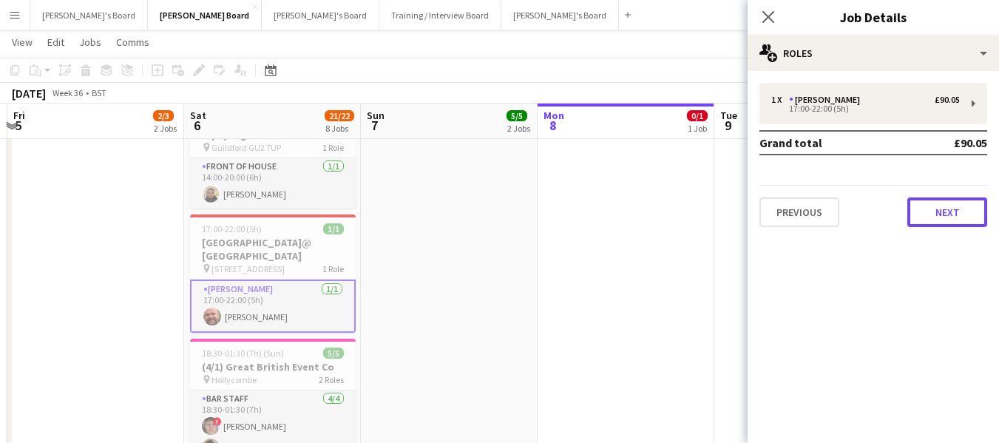
click at [947, 223] on button "Next" at bounding box center [947, 212] width 80 height 30
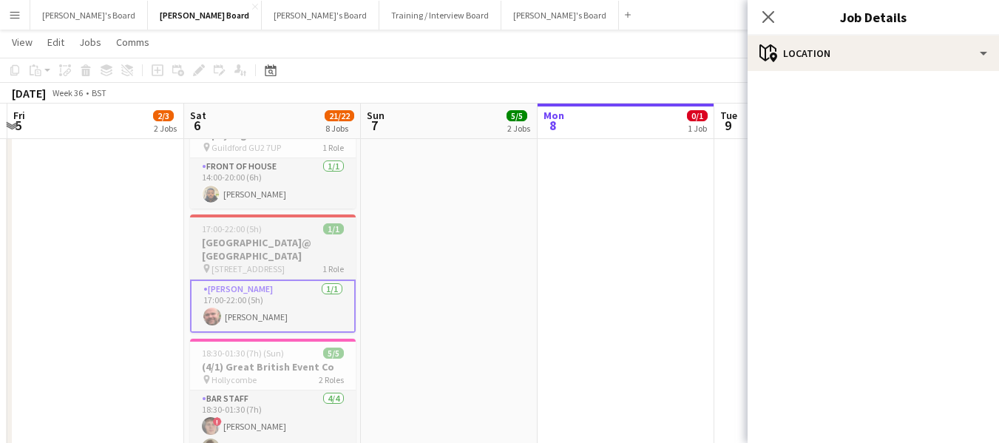
click at [254, 225] on span "17:00-22:00 (5h)" at bounding box center [232, 228] width 60 height 11
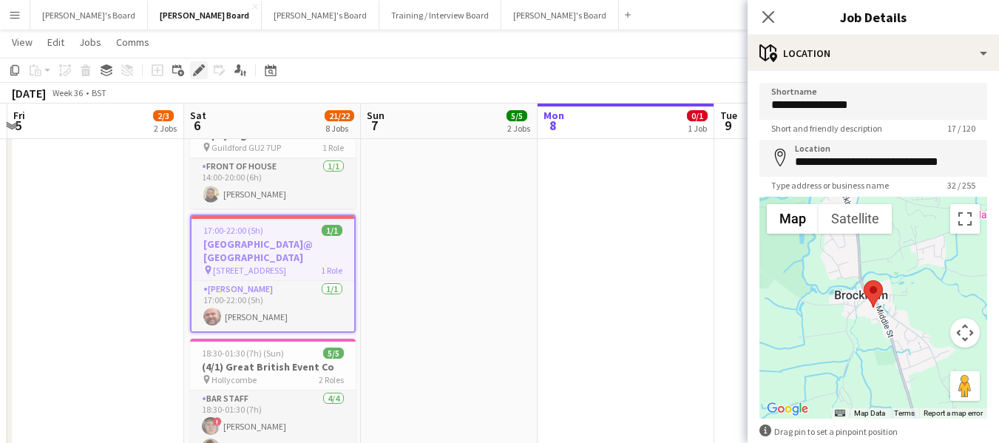
click at [199, 67] on icon "Edit" at bounding box center [199, 70] width 12 height 12
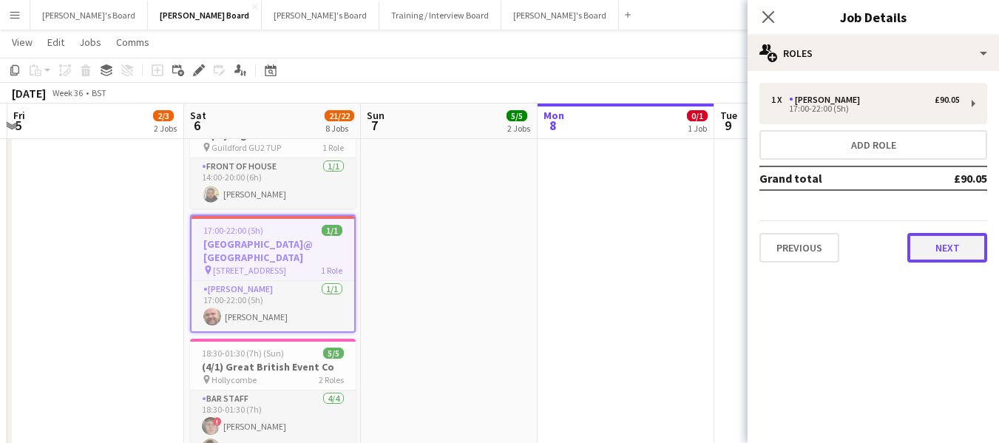
click at [953, 243] on button "Next" at bounding box center [947, 248] width 80 height 30
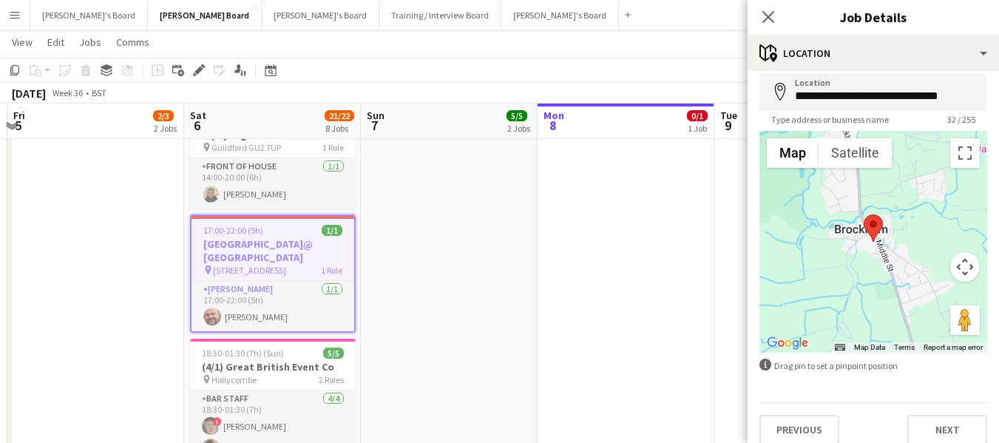
scroll to position [79, 0]
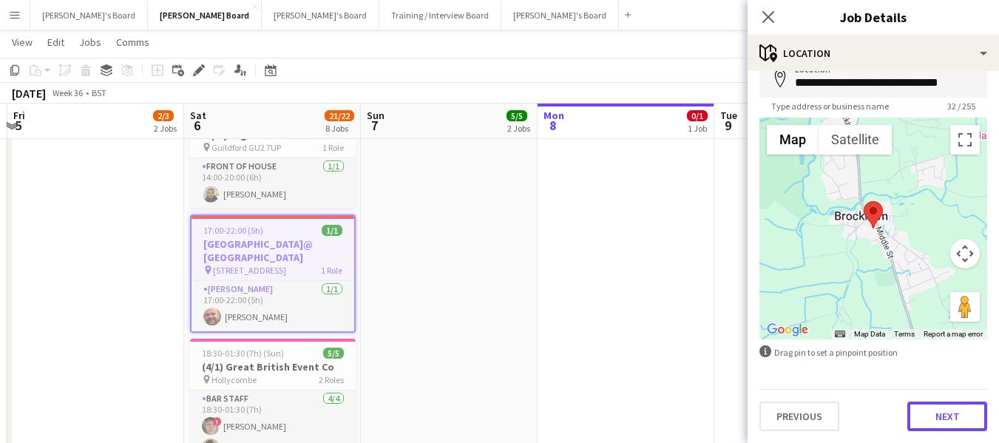
click at [953, 415] on button "Next" at bounding box center [947, 416] width 80 height 30
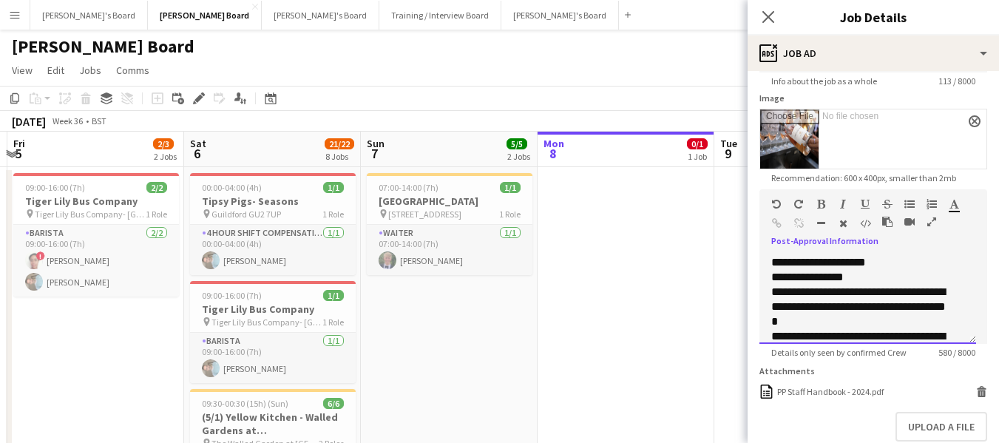
scroll to position [315, 0]
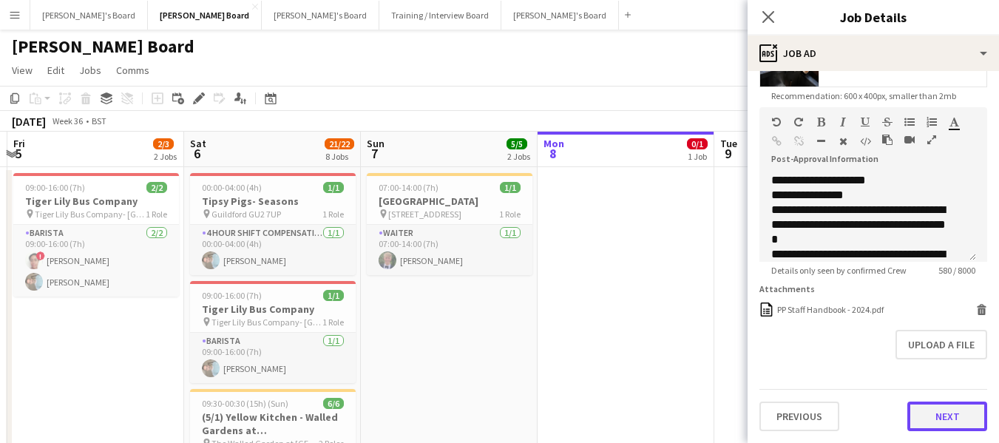
click at [928, 421] on button "Next" at bounding box center [947, 416] width 80 height 30
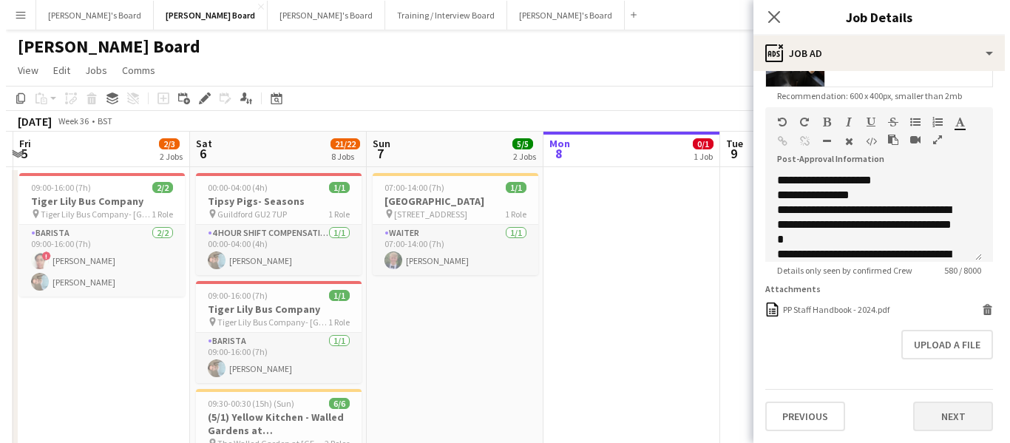
scroll to position [0, 0]
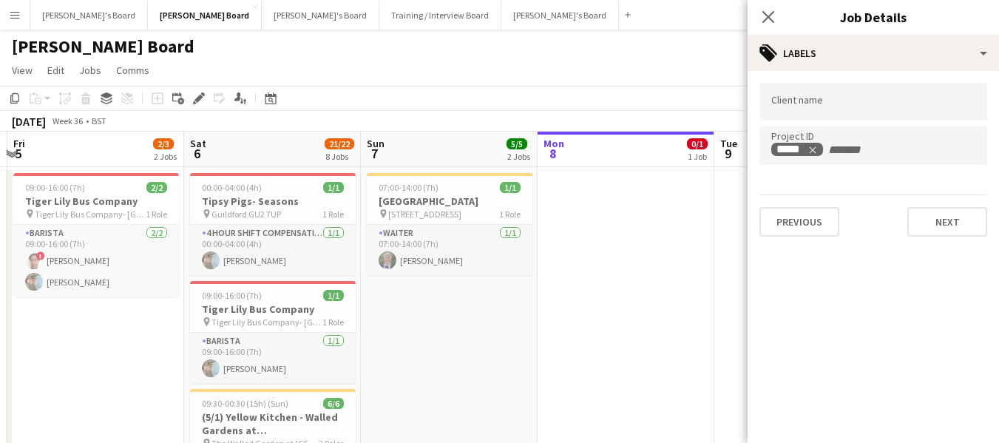
click at [704, 15] on app-navbar "Menu Boards Boards Boards All jobs Status Workforce Workforce My Workforce Recr…" at bounding box center [499, 15] width 999 height 30
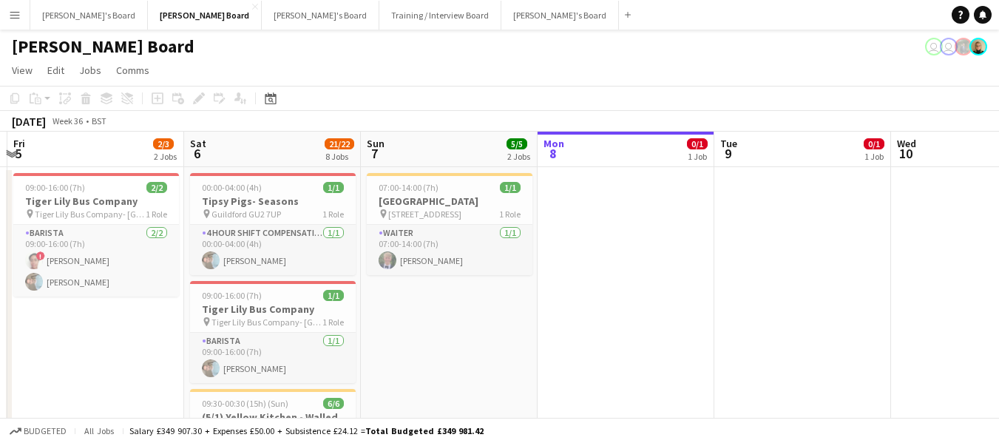
click at [8, 13] on button "Menu" at bounding box center [15, 15] width 30 height 30
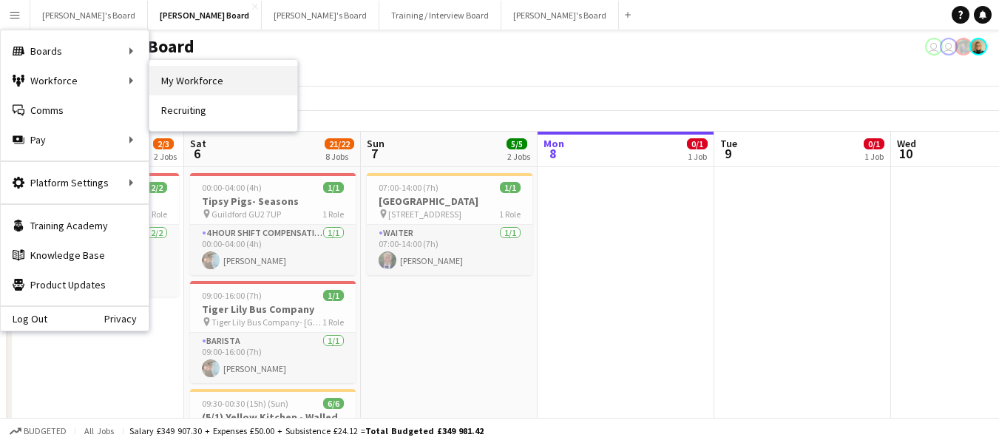
click at [204, 73] on link "My Workforce" at bounding box center [223, 81] width 148 height 30
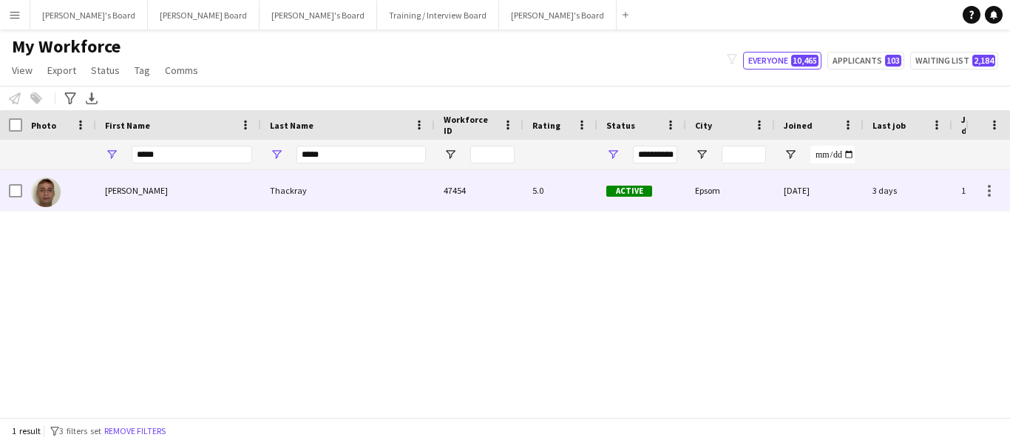
click at [289, 191] on div "Thackray" at bounding box center [348, 190] width 174 height 41
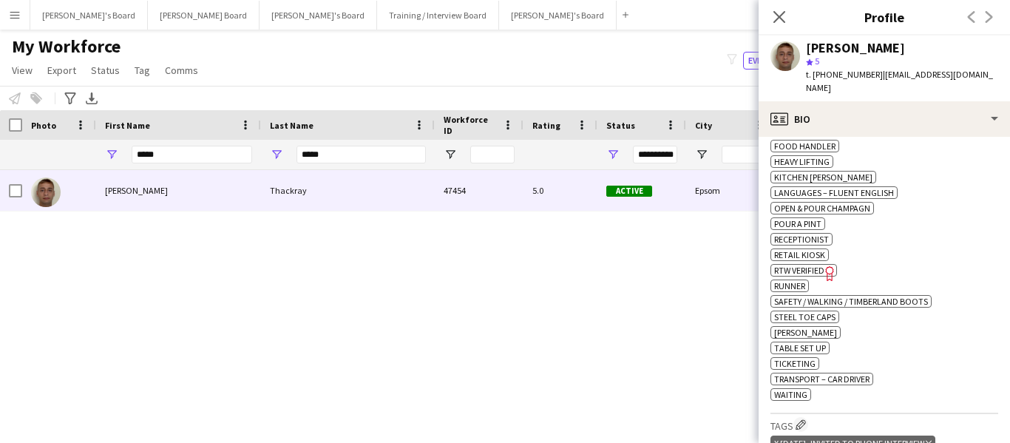
scroll to position [701, 0]
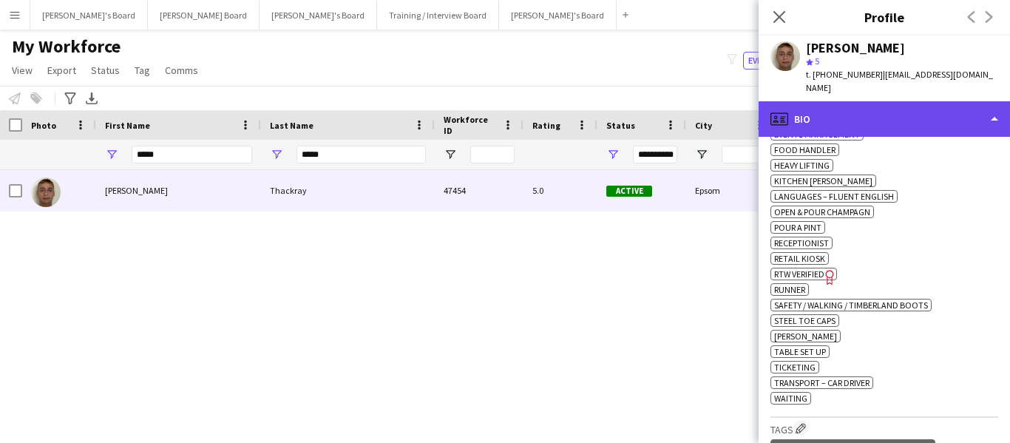
click at [873, 106] on div "profile Bio" at bounding box center [884, 118] width 251 height 35
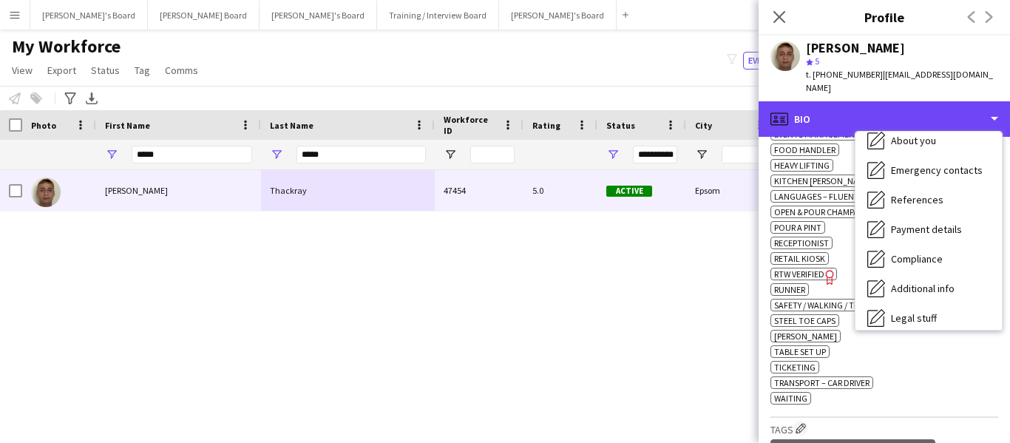
scroll to position [198, 0]
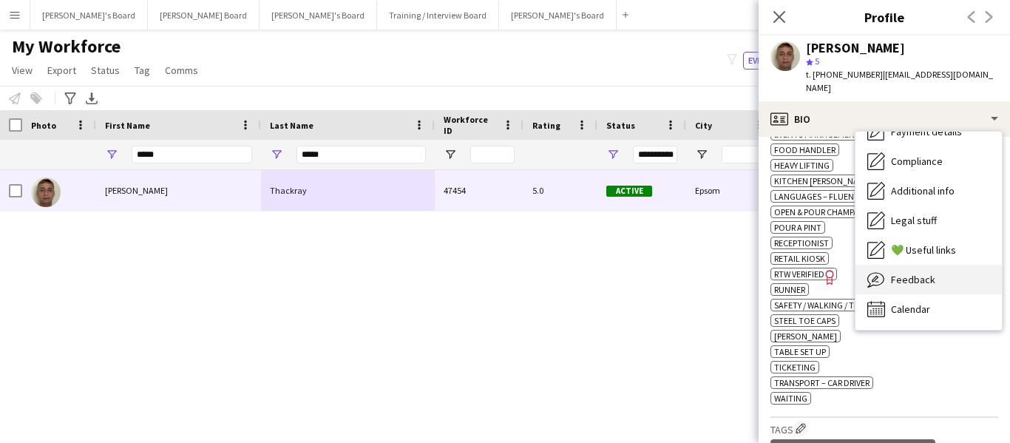
click at [917, 273] on span "Feedback" at bounding box center [913, 279] width 44 height 13
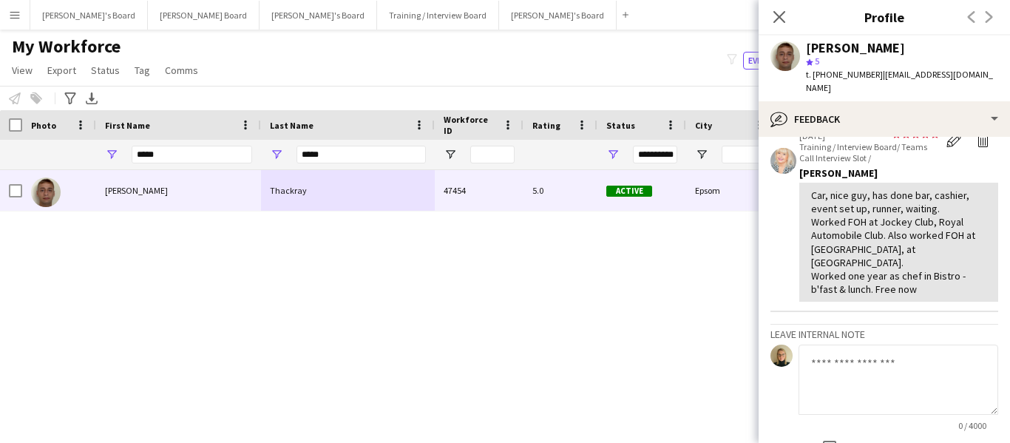
scroll to position [203, 0]
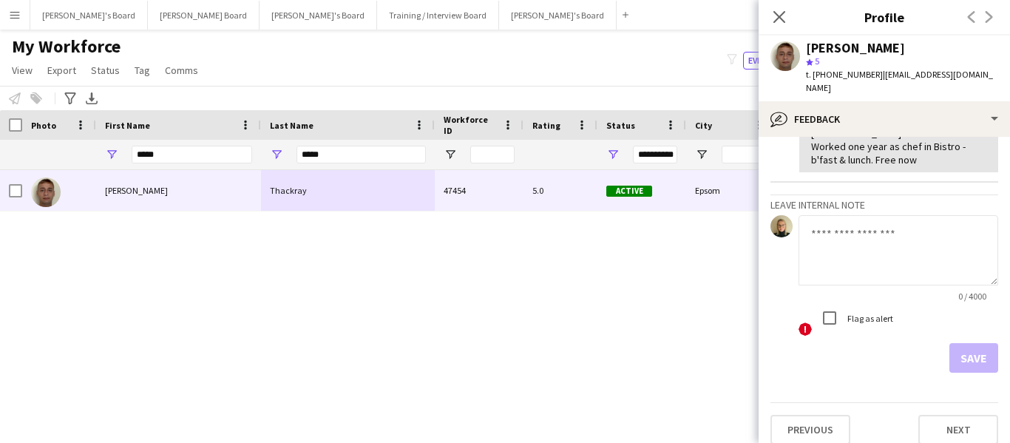
click at [404, 319] on div "James Thackray 47454 5.0 Active Epsom 20-05-2025 3 days 15 jamesthackray02@gmai…" at bounding box center [483, 288] width 966 height 236
click at [776, 20] on icon at bounding box center [779, 17] width 14 height 14
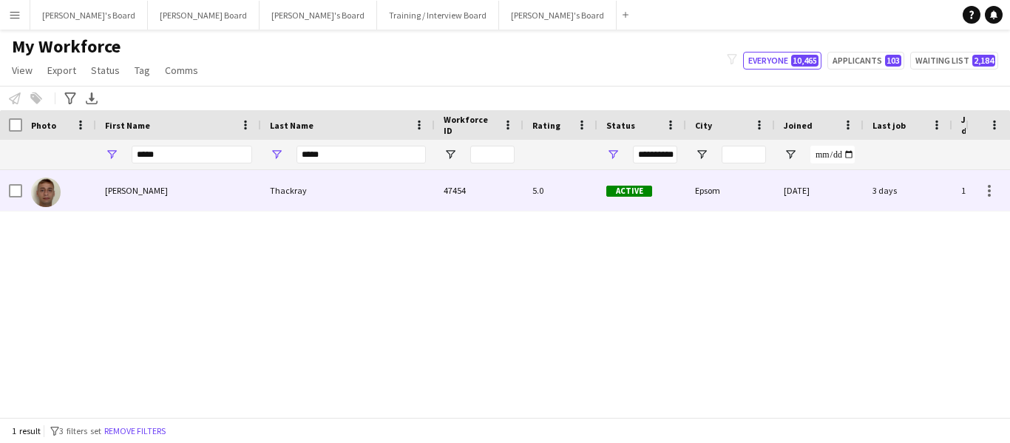
click at [122, 194] on div "James" at bounding box center [178, 190] width 165 height 41
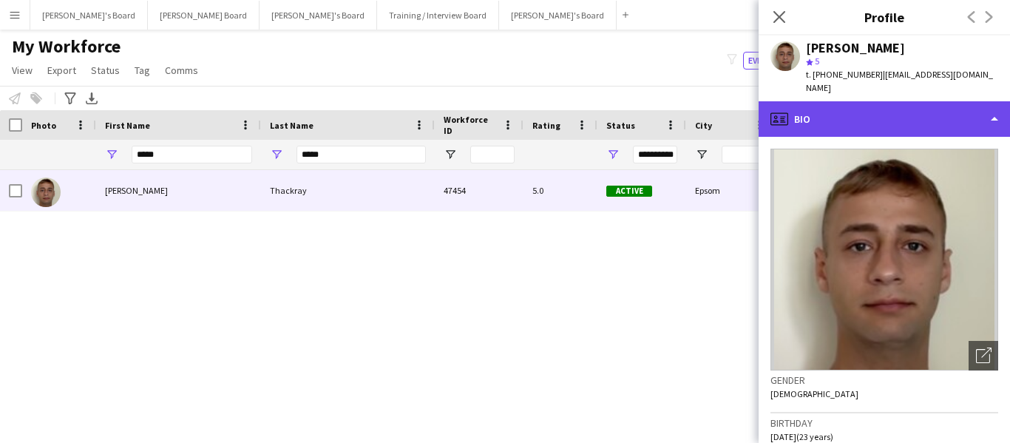
click at [906, 105] on div "profile Bio" at bounding box center [884, 118] width 251 height 35
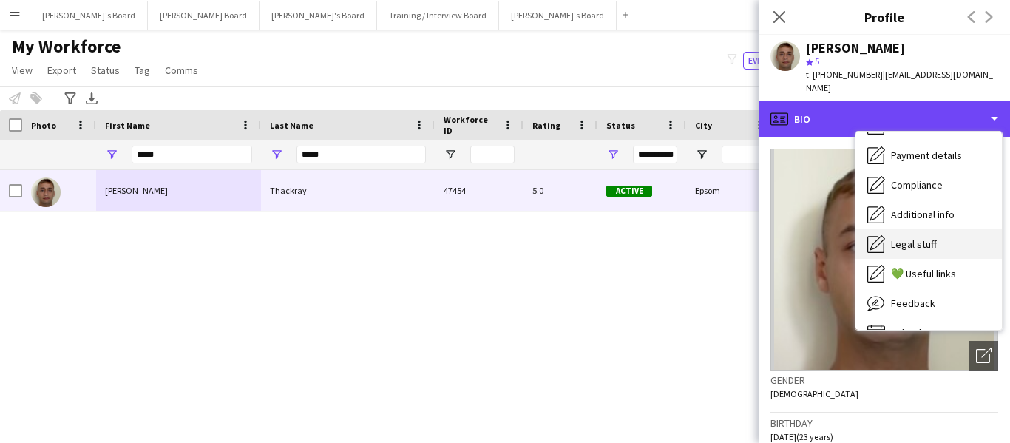
scroll to position [198, 0]
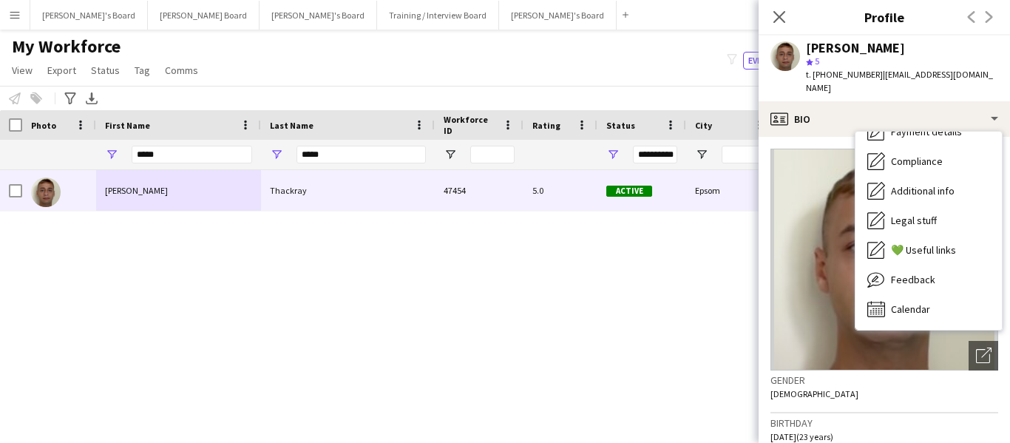
click at [577, 260] on div "James Thackray 47454 5.0 Active Epsom 20-05-2025 3 days 15 jamesthackray02@gmai…" at bounding box center [483, 288] width 966 height 236
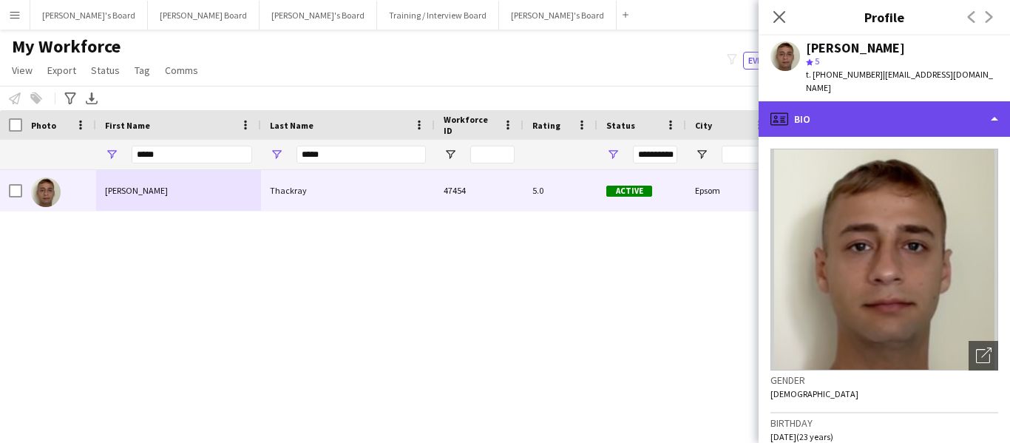
click at [875, 103] on div "profile Bio" at bounding box center [884, 118] width 251 height 35
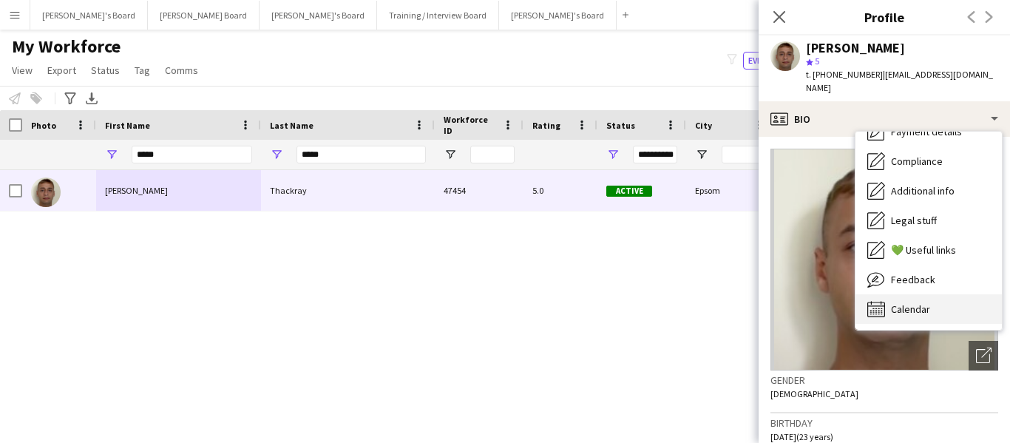
click at [915, 302] on span "Calendar" at bounding box center [910, 308] width 39 height 13
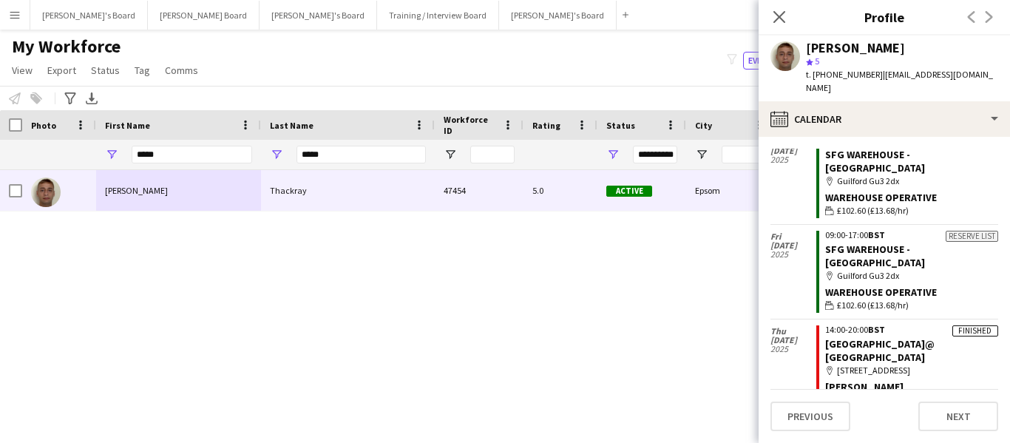
scroll to position [1020, 0]
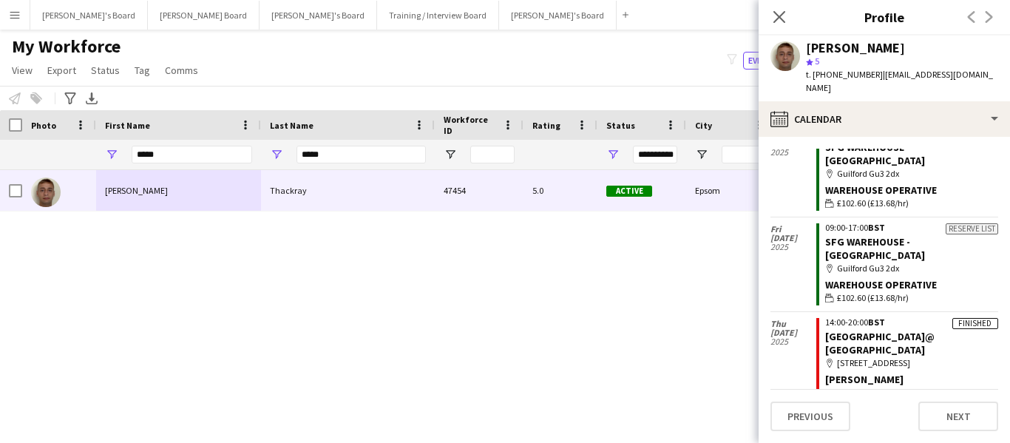
click at [866, 318] on app-crew-calendar-job-card "Finished 14:00-20:00 BST Cocoa Island@ Brockham map-marker Brockham, RH3 7JJ Va…" at bounding box center [907, 359] width 182 height 82
click at [868, 330] on link "[GEOGRAPHIC_DATA]@ [GEOGRAPHIC_DATA]" at bounding box center [879, 343] width 109 height 27
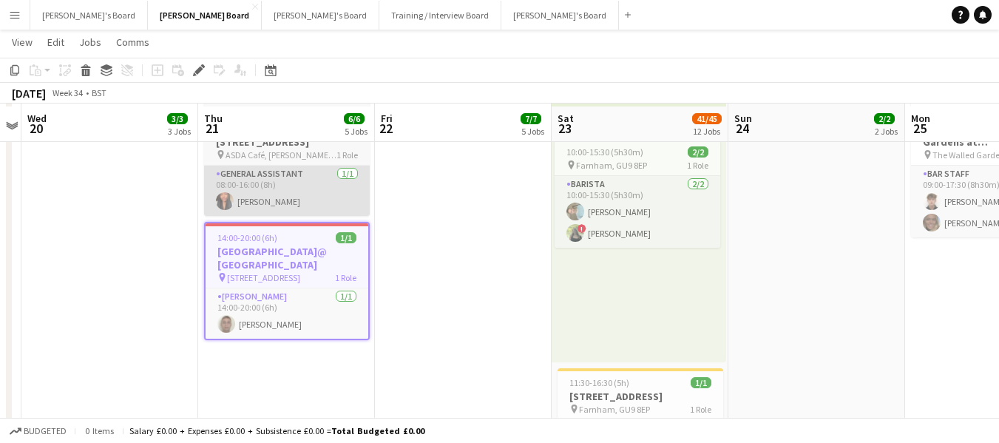
scroll to position [74, 0]
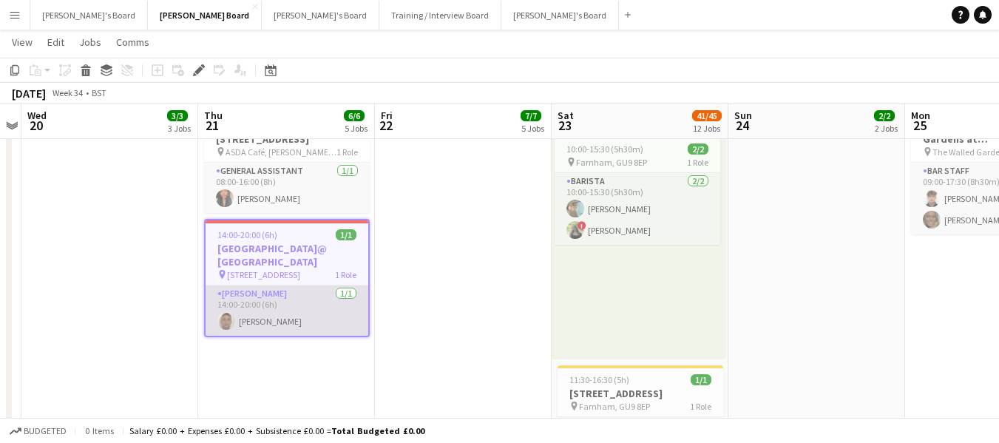
click at [246, 285] on app-card-role "Van Driver [DATE] 14:00-20:00 (6h) [PERSON_NAME]" at bounding box center [287, 310] width 163 height 50
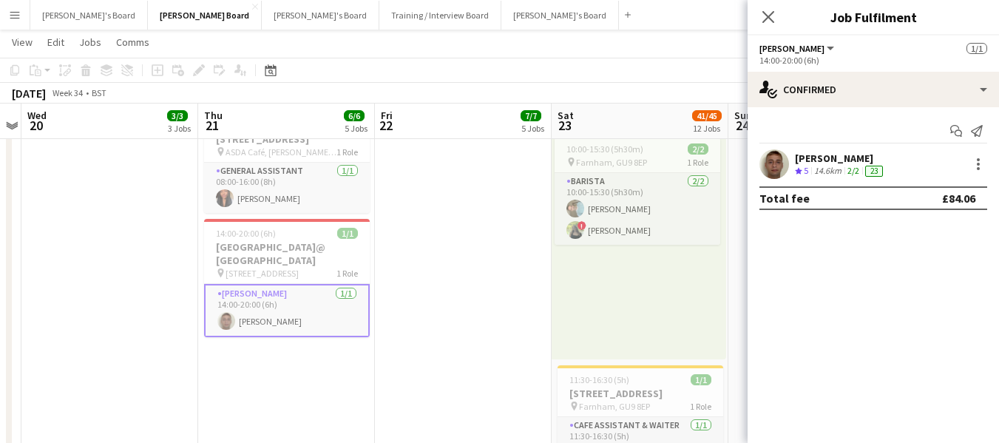
click at [841, 159] on div "[PERSON_NAME]" at bounding box center [840, 158] width 91 height 13
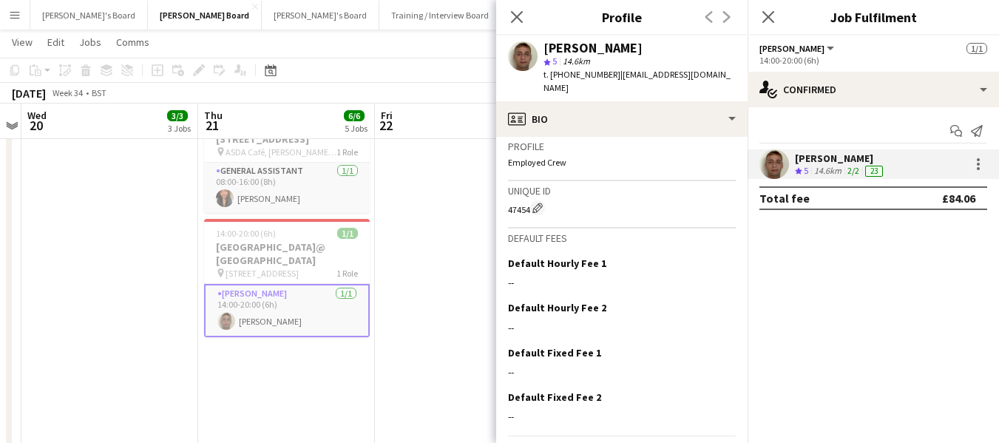
scroll to position [663, 0]
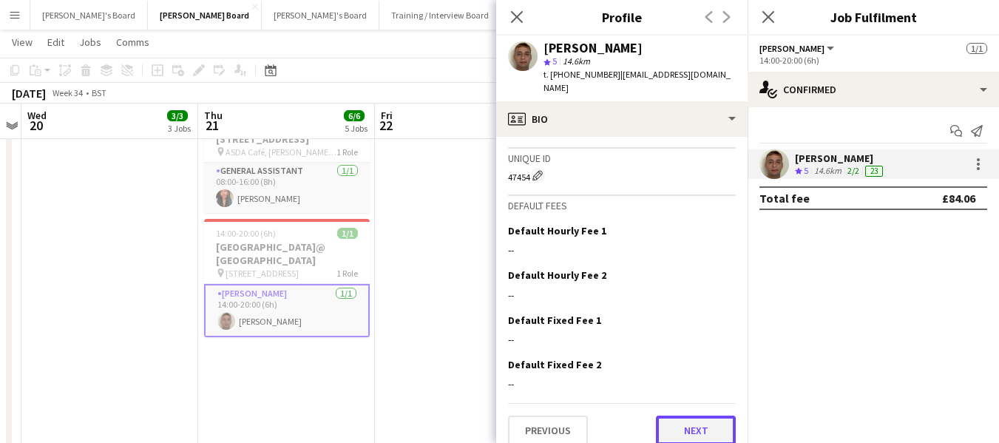
click at [711, 416] on button "Next" at bounding box center [696, 431] width 80 height 30
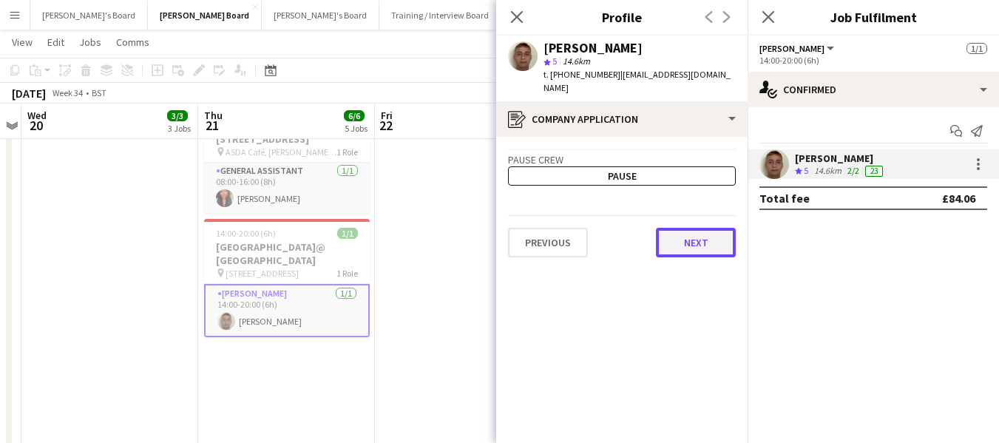
click at [688, 228] on button "Next" at bounding box center [696, 243] width 80 height 30
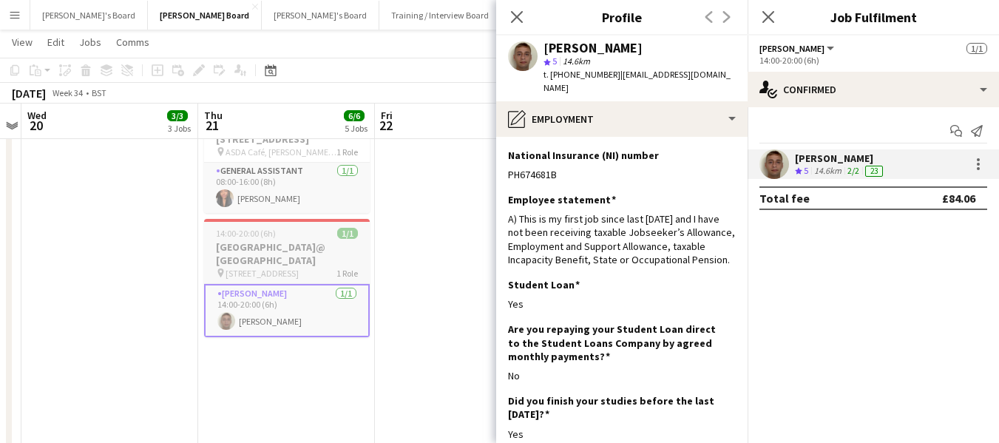
click at [264, 222] on app-job-card "14:00-20:00 (6h) 1/1 [GEOGRAPHIC_DATA]@ [GEOGRAPHIC_DATA] pin Brockham, RH3 7JJ…" at bounding box center [287, 278] width 166 height 118
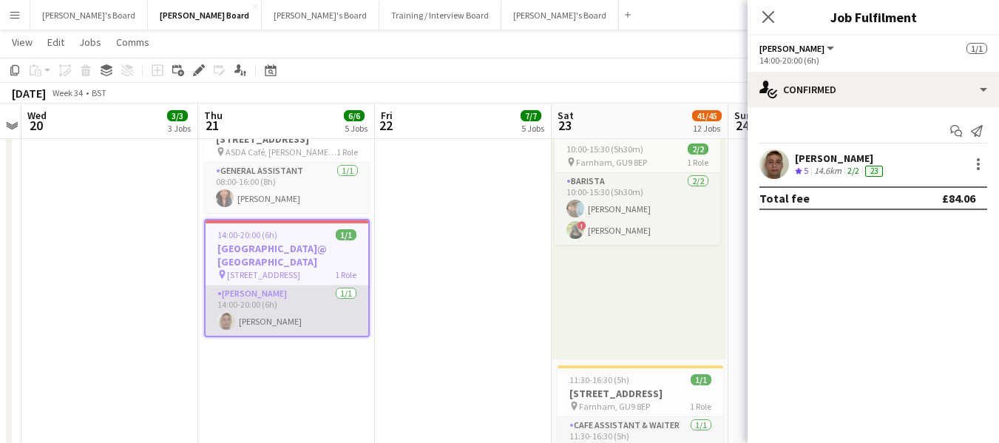
click at [251, 285] on app-card-role "Van Driver [DATE] 14:00-20:00 (6h) [PERSON_NAME]" at bounding box center [287, 310] width 163 height 50
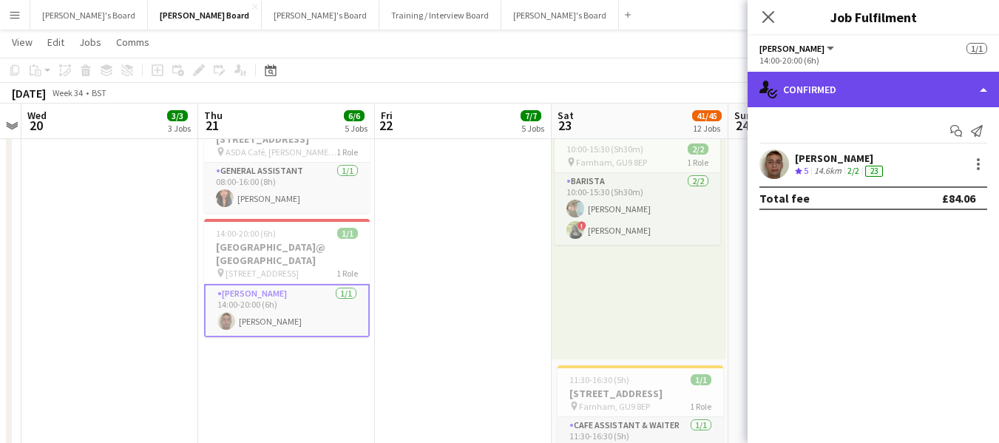
click at [853, 94] on div "single-neutral-actions-check-2 Confirmed" at bounding box center [873, 89] width 251 height 35
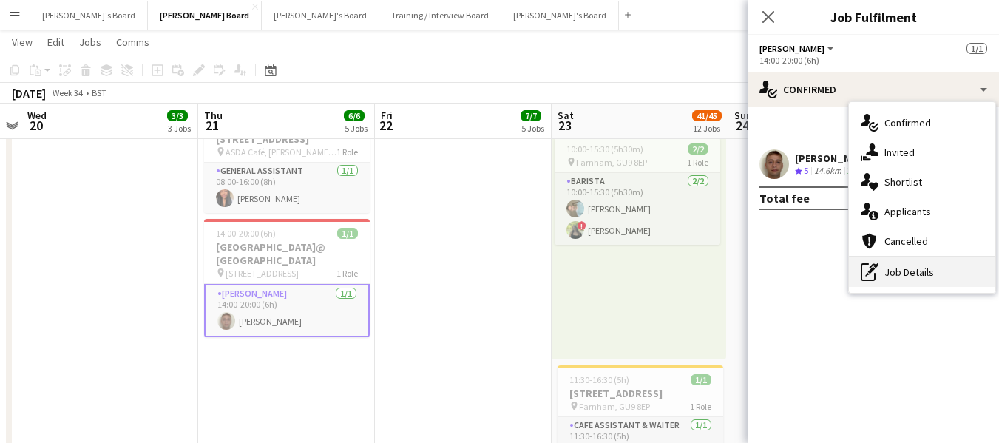
click at [918, 271] on div "pen-write Job Details" at bounding box center [922, 272] width 146 height 30
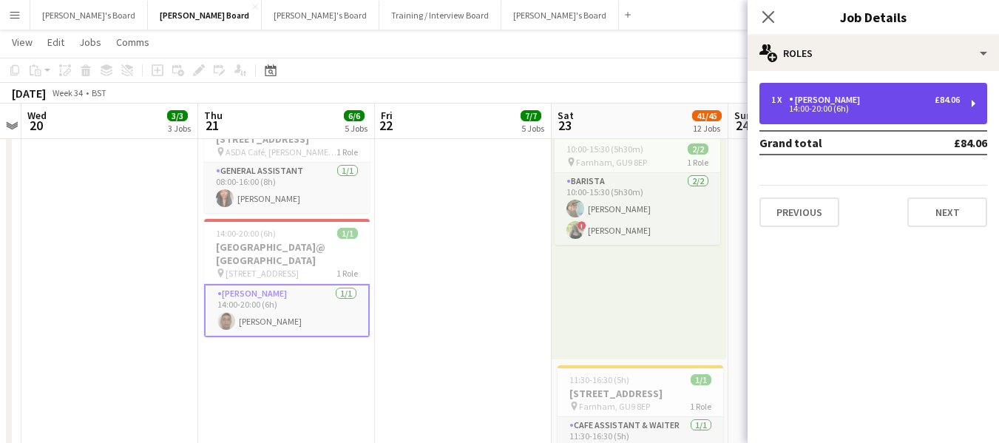
drag, startPoint x: 856, startPoint y: 104, endPoint x: 853, endPoint y: 121, distance: 18.1
click at [856, 104] on div "1 x Van Driver £84.06" at bounding box center [865, 100] width 189 height 10
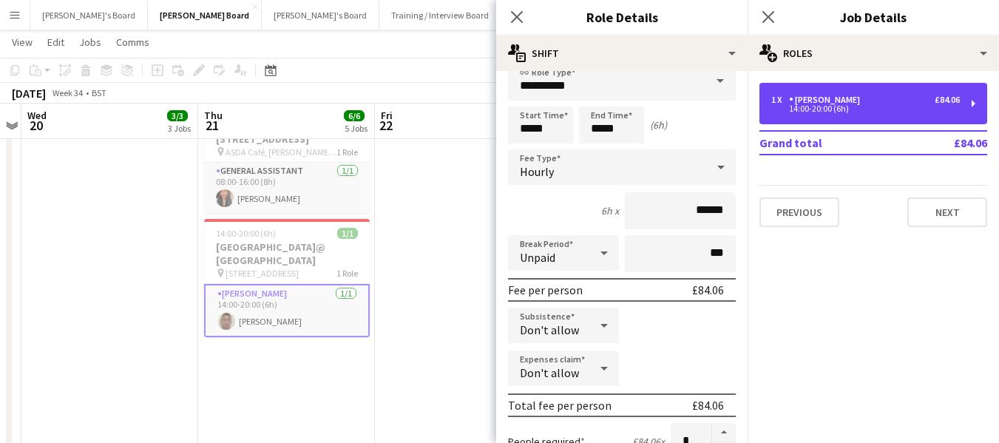
scroll to position [0, 0]
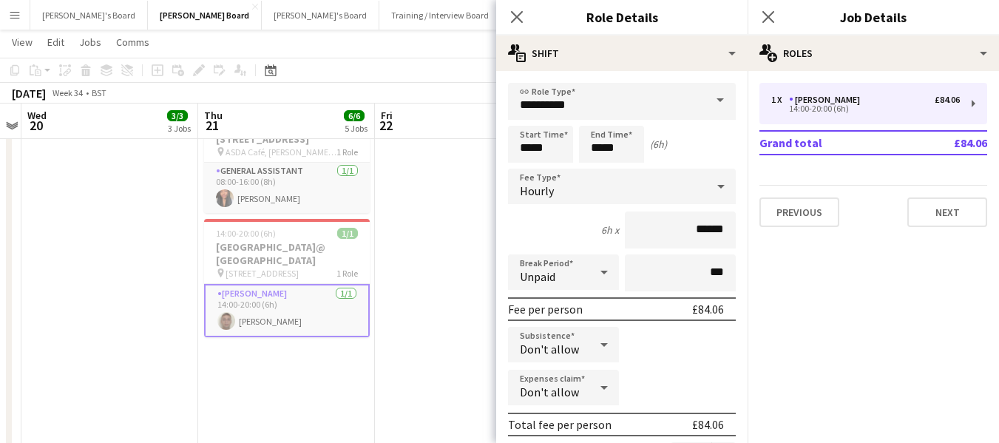
drag, startPoint x: 512, startPoint y: 14, endPoint x: 677, endPoint y: 16, distance: 164.9
click at [512, 16] on icon "Close pop-in" at bounding box center [517, 17] width 12 height 12
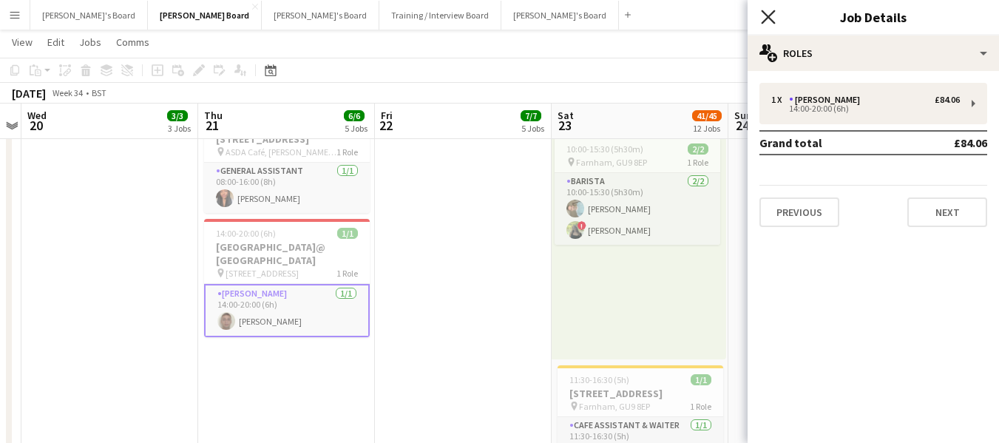
click at [767, 21] on icon "Close pop-in" at bounding box center [768, 17] width 14 height 14
